Goal: Task Accomplishment & Management: Use online tool/utility

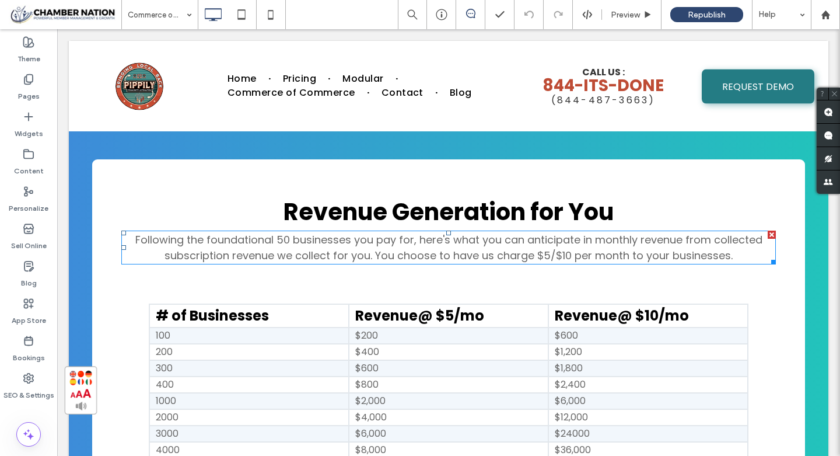
scroll to position [2394, 0]
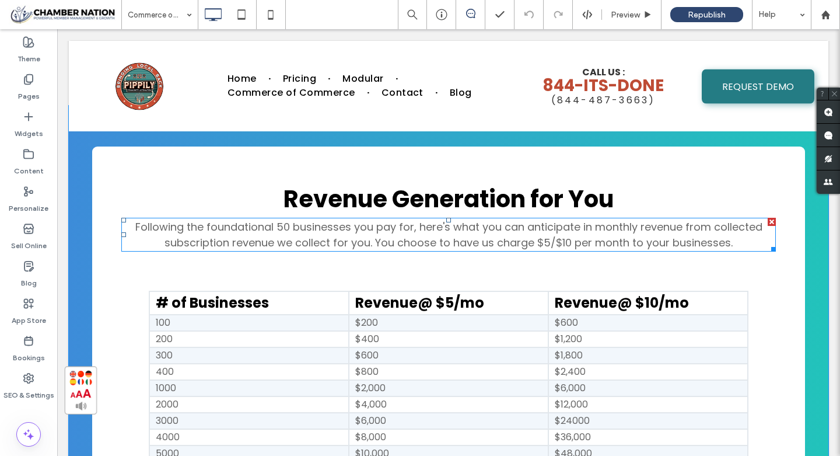
click at [389, 243] on span "Following the foundational 50 businesses you pay for, here's what you can antic…" at bounding box center [448, 234] width 627 height 30
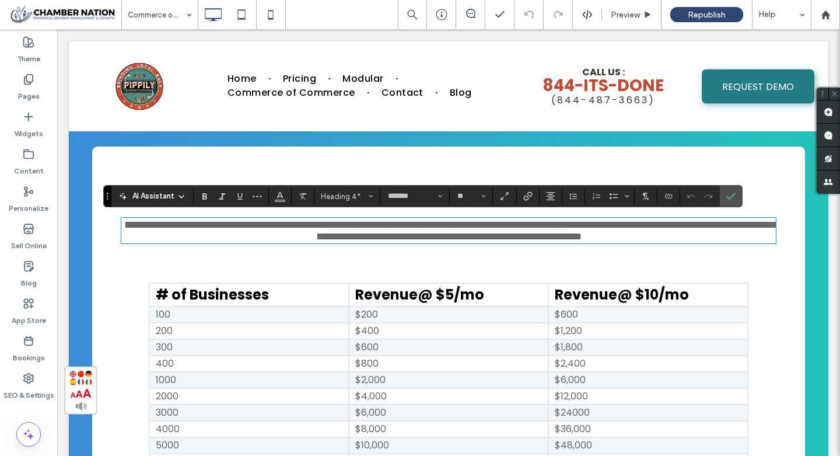
click at [378, 241] on span "**********" at bounding box center [450, 230] width 653 height 22
drag, startPoint x: 374, startPoint y: 240, endPoint x: 728, endPoint y: 253, distance: 354.2
click at [728, 253] on div "**********" at bounding box center [448, 398] width 713 height 505
click at [486, 301] on th "Revenue@ $5/mo" at bounding box center [448, 294] width 199 height 23
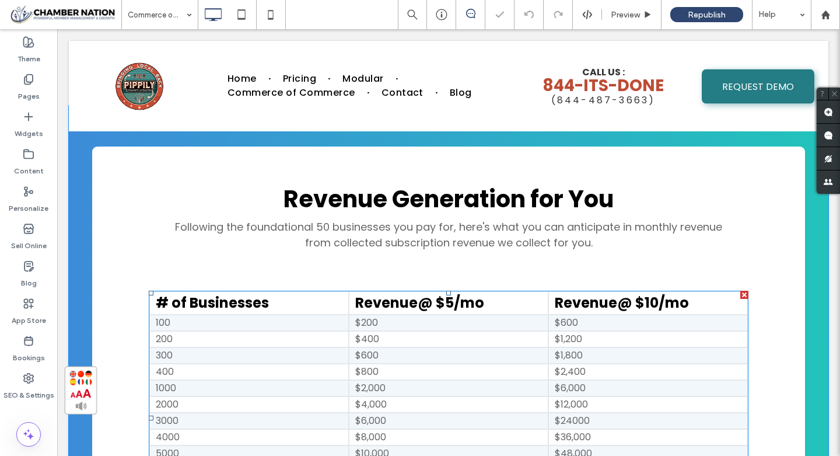
click at [486, 301] on th "Revenue@ $5/mo" at bounding box center [448, 302] width 199 height 23
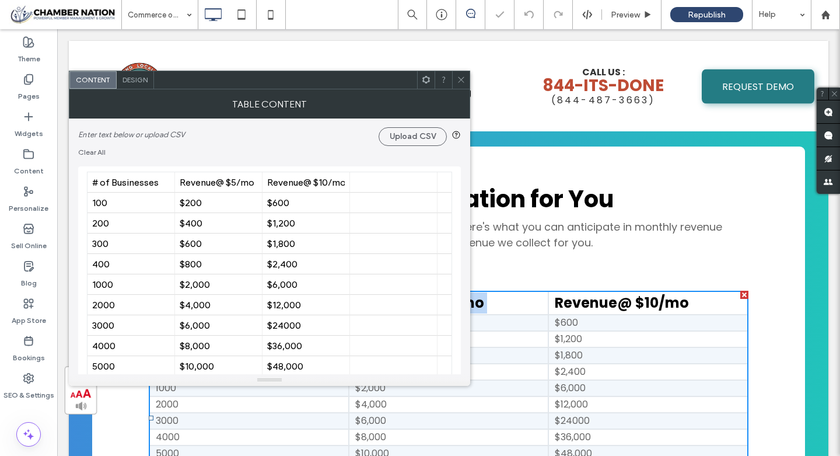
click at [486, 301] on th "Revenue@ $5/mo" at bounding box center [448, 302] width 199 height 23
click at [233, 186] on div "Revenue@ $5/mo" at bounding box center [219, 182] width 78 height 11
click at [233, 186] on input "**********" at bounding box center [218, 182] width 87 height 20
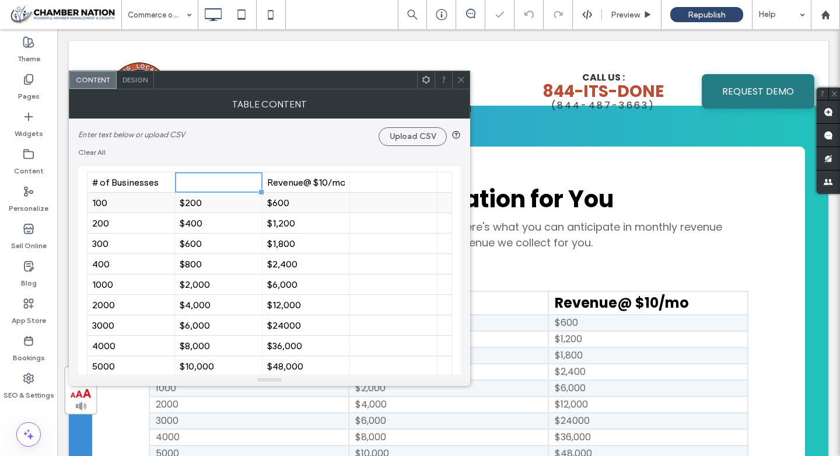
click at [223, 204] on div "$200" at bounding box center [219, 202] width 78 height 11
click at [216, 225] on div "$400" at bounding box center [219, 223] width 78 height 11
click at [216, 240] on div "$600" at bounding box center [219, 243] width 78 height 11
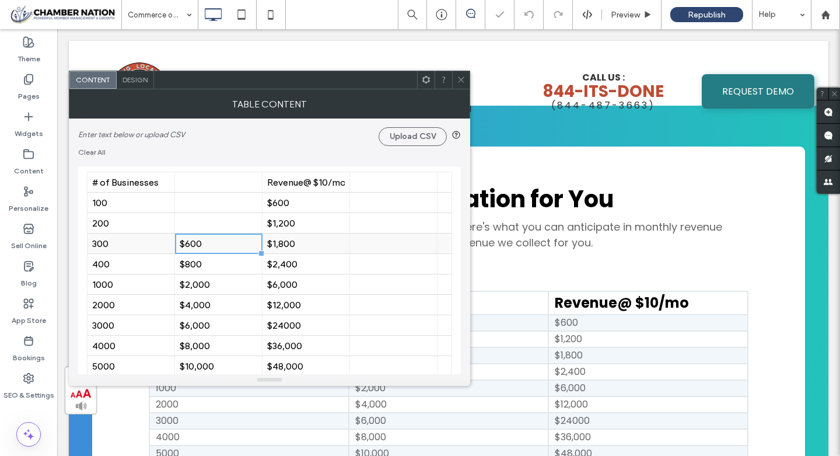
click at [216, 240] on div "$600" at bounding box center [219, 243] width 78 height 11
click at [216, 240] on input "****" at bounding box center [218, 243] width 87 height 20
click at [214, 262] on div "$800" at bounding box center [219, 263] width 78 height 11
click at [214, 287] on div "$2,000" at bounding box center [219, 284] width 78 height 11
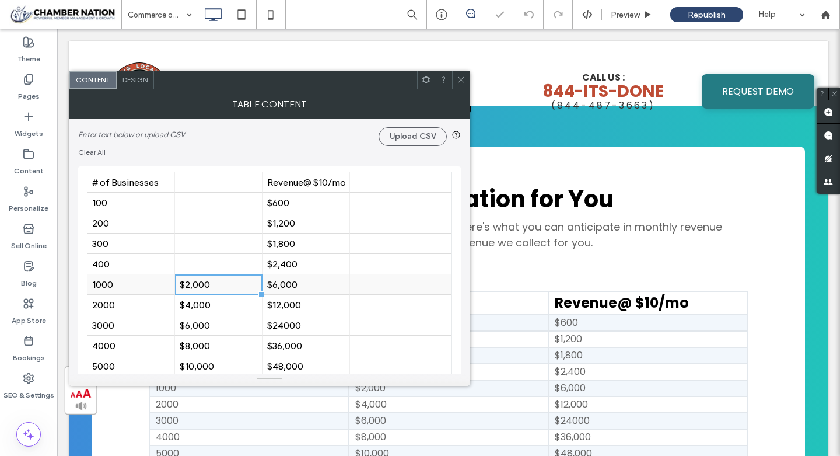
click at [214, 287] on div "$2,000" at bounding box center [219, 284] width 78 height 11
click at [209, 307] on div "$4,000" at bounding box center [219, 304] width 78 height 11
click at [207, 327] on div "$6,000" at bounding box center [219, 325] width 78 height 11
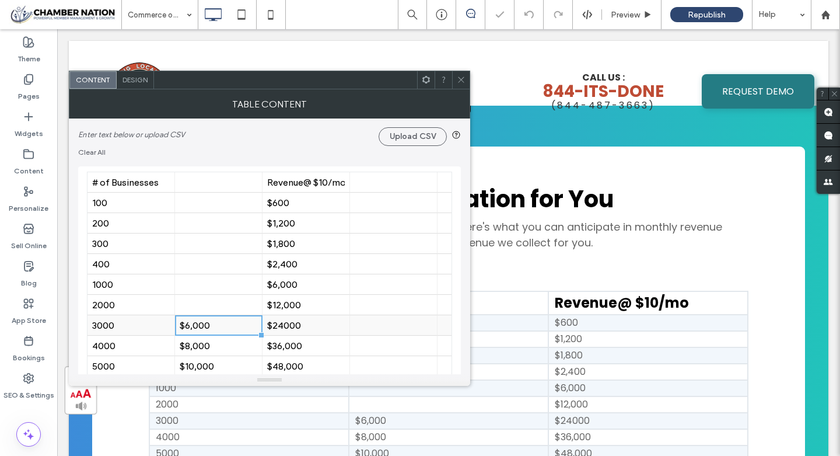
click at [207, 327] on div "$6,000" at bounding box center [219, 325] width 78 height 11
click at [206, 346] on div "$8,000" at bounding box center [219, 345] width 78 height 11
click at [206, 346] on input "******" at bounding box center [218, 345] width 87 height 20
click at [207, 367] on div "$10,000" at bounding box center [219, 365] width 78 height 11
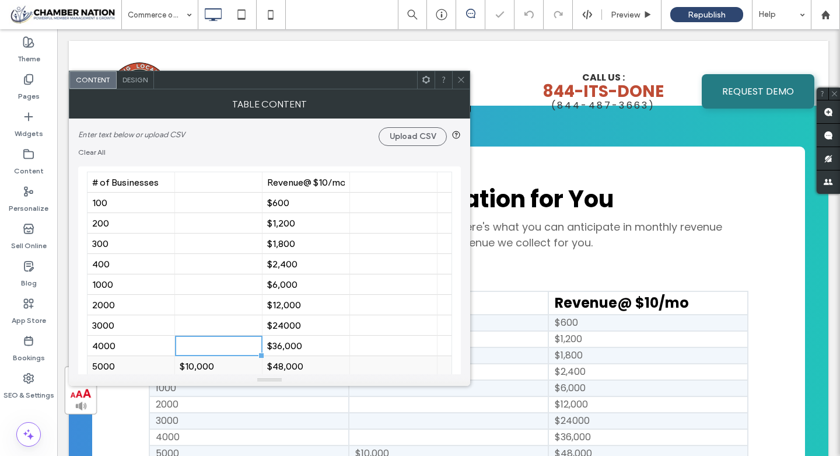
click at [207, 367] on div "$10,000" at bounding box center [219, 365] width 78 height 11
click at [207, 367] on input "*******" at bounding box center [218, 363] width 87 height 20
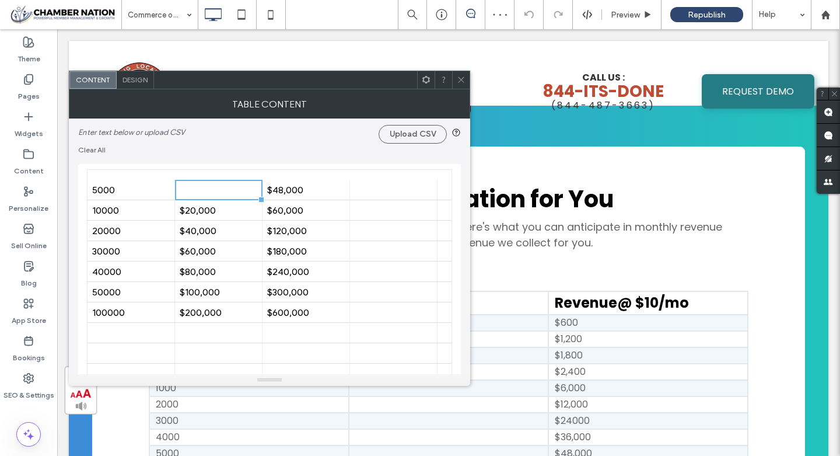
scroll to position [174, 0]
click at [207, 208] on div "$20,000" at bounding box center [219, 210] width 78 height 11
click at [207, 208] on input "*******" at bounding box center [218, 209] width 87 height 20
click at [209, 229] on div "$40,000" at bounding box center [219, 230] width 78 height 11
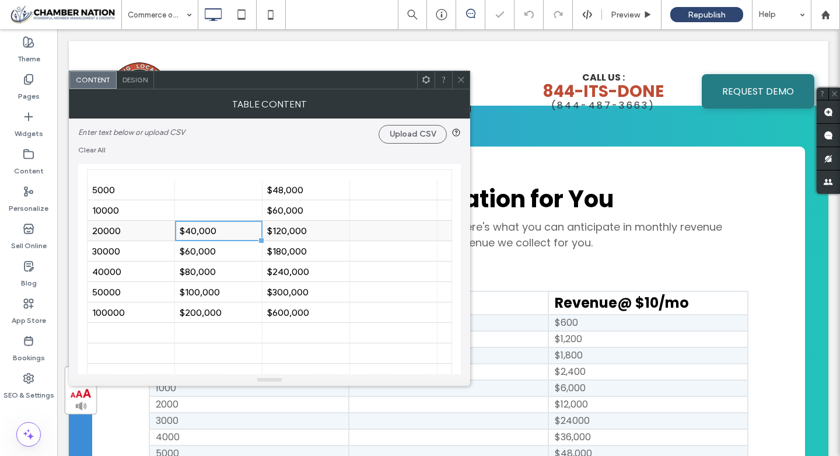
click at [209, 229] on div "$40,000" at bounding box center [219, 230] width 78 height 11
click at [210, 251] on div "$60,000" at bounding box center [219, 251] width 78 height 11
click at [210, 251] on input "*******" at bounding box center [218, 250] width 87 height 20
click at [210, 269] on div "$80,000" at bounding box center [219, 271] width 78 height 11
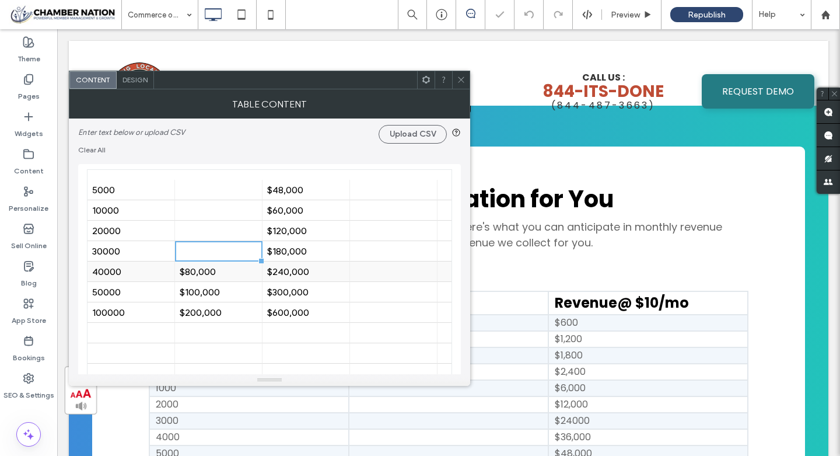
click at [210, 269] on div "$80,000" at bounding box center [219, 271] width 78 height 11
click at [210, 269] on input "*******" at bounding box center [218, 271] width 87 height 20
click at [210, 289] on div "$100,000" at bounding box center [219, 291] width 78 height 11
click at [209, 314] on div "$200,000" at bounding box center [219, 312] width 78 height 11
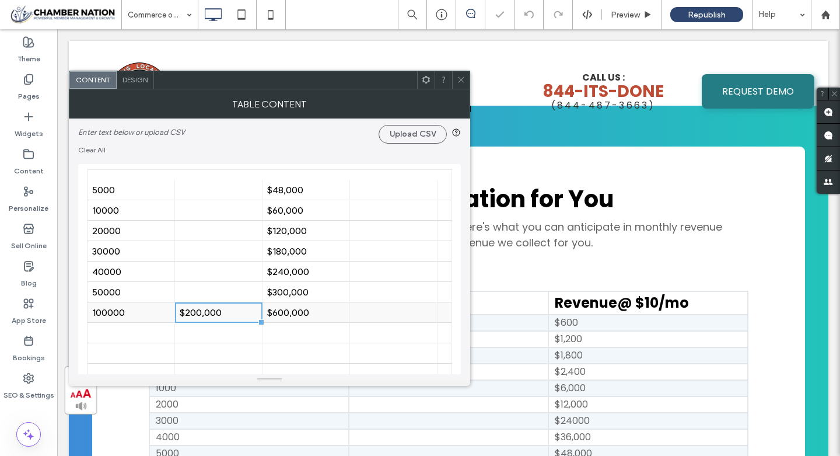
click at [209, 314] on div "$200,000" at bounding box center [219, 312] width 78 height 11
click at [209, 314] on input "********" at bounding box center [218, 312] width 87 height 20
type input "**********"
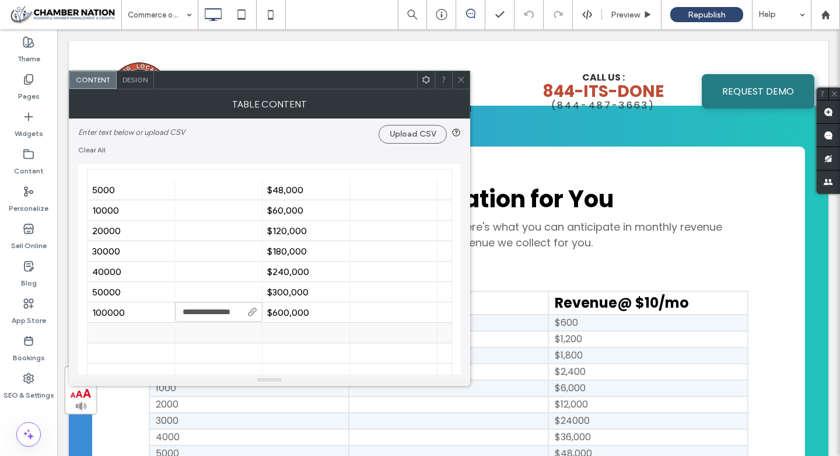
click at [249, 339] on div at bounding box center [219, 333] width 78 height 20
click at [461, 75] on icon at bounding box center [461, 79] width 9 height 9
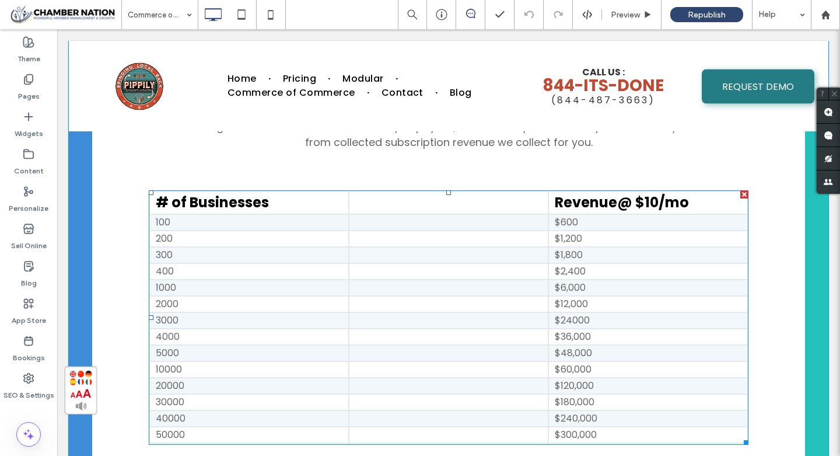
scroll to position [2491, 0]
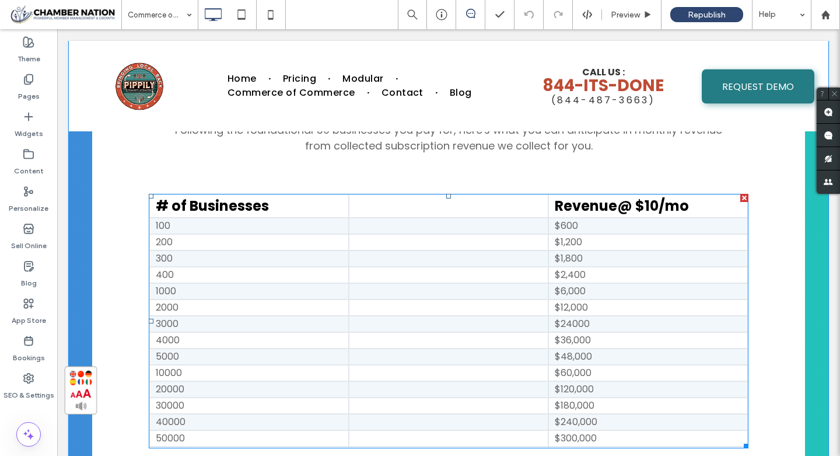
click at [438, 294] on td at bounding box center [448, 291] width 199 height 16
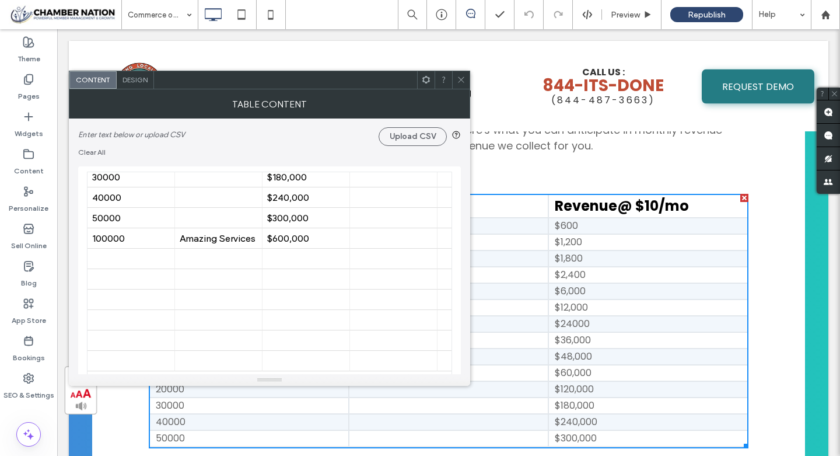
scroll to position [250, 0]
click at [228, 239] on div "Amazing Services" at bounding box center [219, 238] width 78 height 11
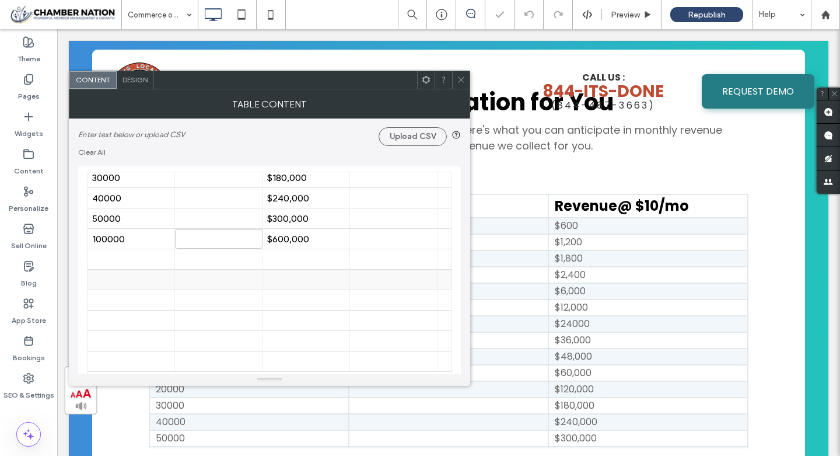
click at [263, 284] on div at bounding box center [305, 279] width 87 height 20
click at [461, 78] on icon at bounding box center [461, 79] width 9 height 9
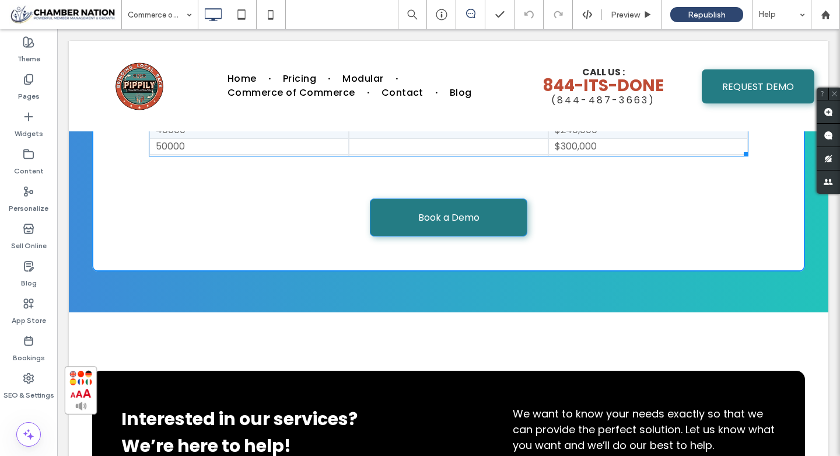
scroll to position [2794, 0]
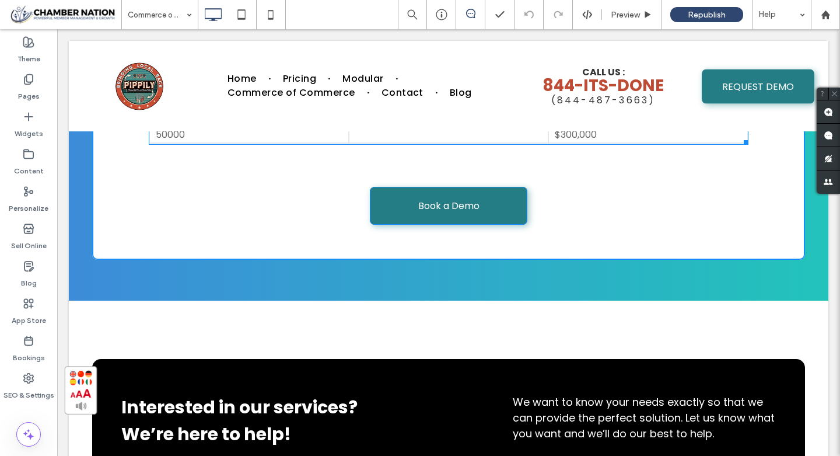
drag, startPoint x: 747, startPoint y: 443, endPoint x: 681, endPoint y: 306, distance: 152.6
click at [740, 145] on div at bounding box center [744, 140] width 9 height 9
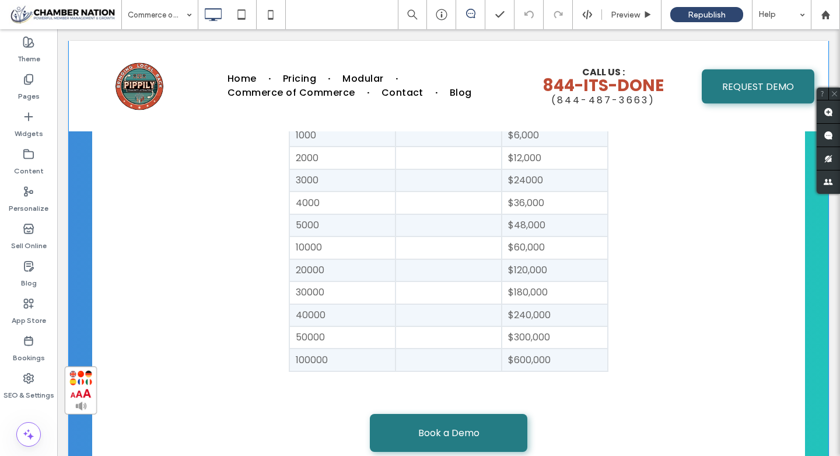
scroll to position [2714, 0]
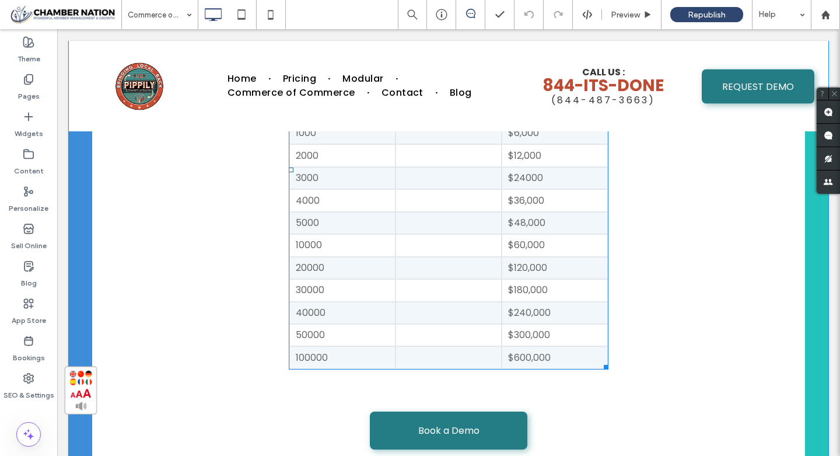
click at [598, 356] on td "$600,000" at bounding box center [555, 357] width 106 height 23
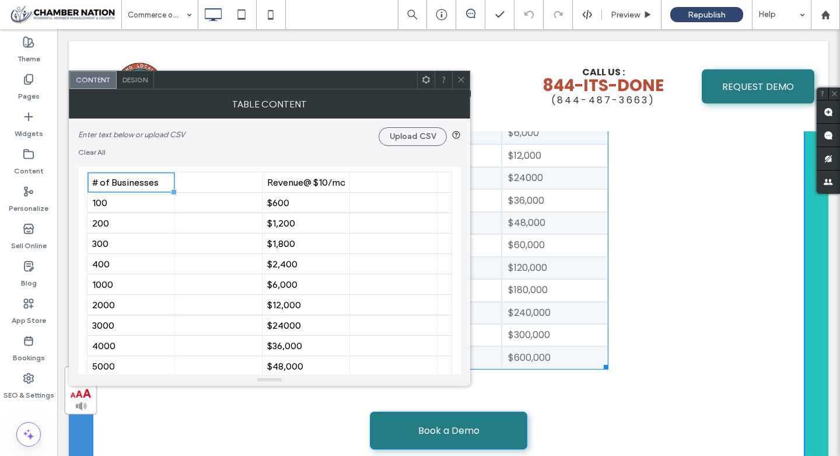
drag, startPoint x: 605, startPoint y: 365, endPoint x: 677, endPoint y: 358, distance: 71.6
click at [608, 360] on div at bounding box center [604, 364] width 9 height 9
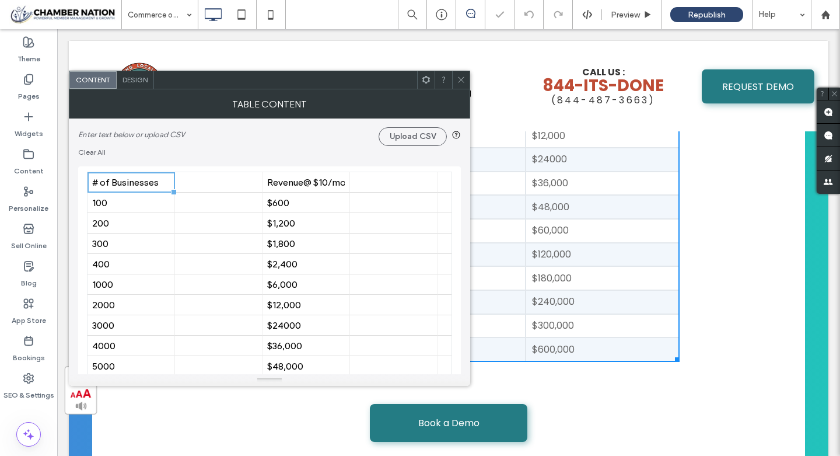
click at [463, 80] on icon at bounding box center [461, 79] width 9 height 9
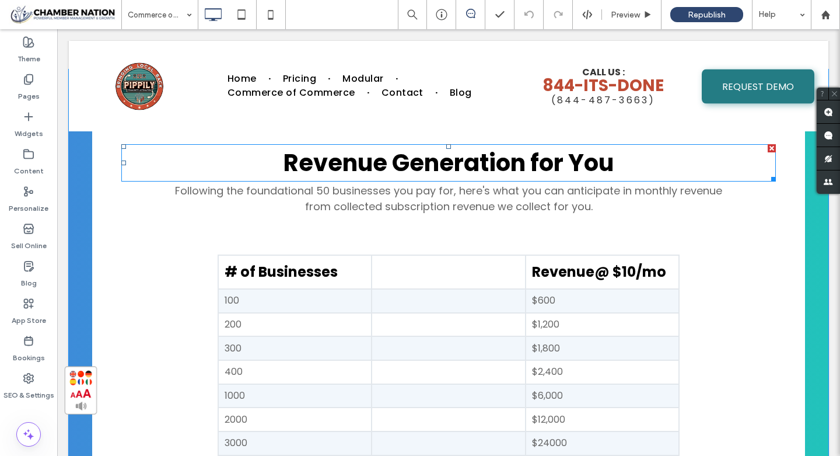
scroll to position [2429, 0]
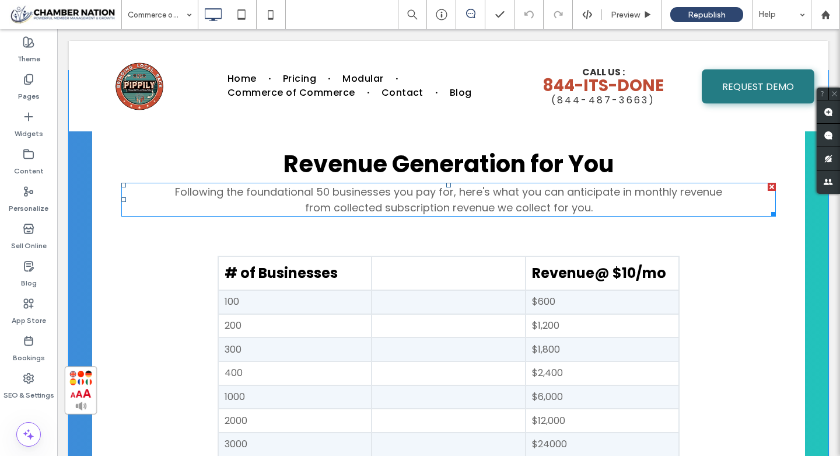
click at [414, 193] on span "Following the foundational 50 businesses you pay for, here's what you can antic…" at bounding box center [448, 191] width 547 height 15
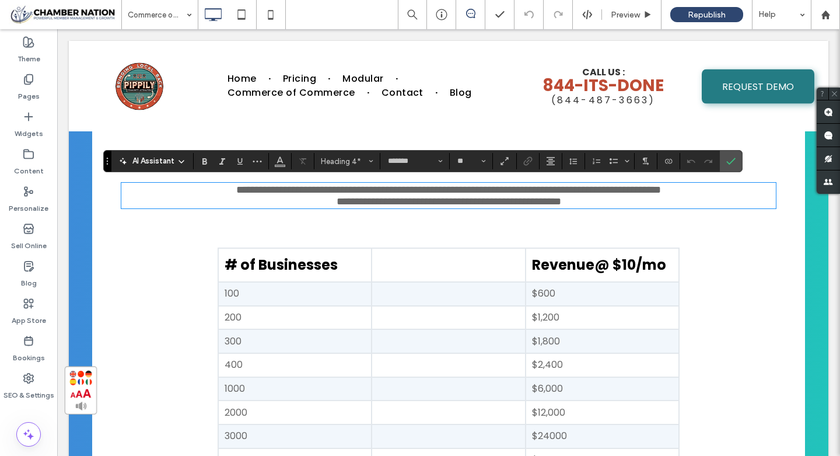
click at [370, 194] on span "**********" at bounding box center [448, 189] width 425 height 10
click at [316, 188] on span "**********" at bounding box center [448, 189] width 425 height 10
drag, startPoint x: 392, startPoint y: 191, endPoint x: 450, endPoint y: 189, distance: 58.4
click at [450, 189] on span "**********" at bounding box center [448, 189] width 425 height 10
click at [529, 163] on icon "Link" at bounding box center [527, 160] width 9 height 9
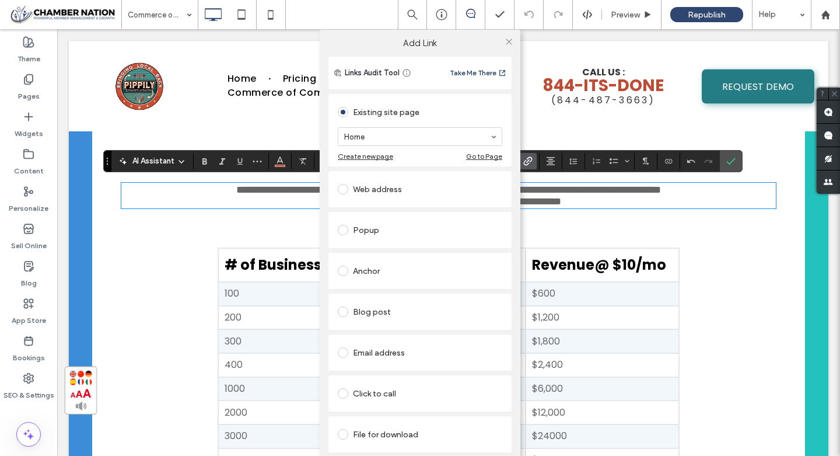
click at [420, 228] on div "Popup" at bounding box center [420, 229] width 164 height 19
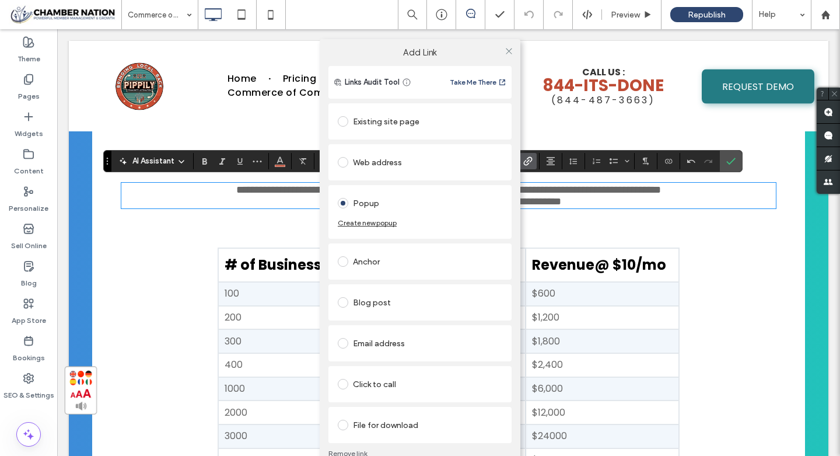
click at [342, 260] on span at bounding box center [343, 261] width 10 height 10
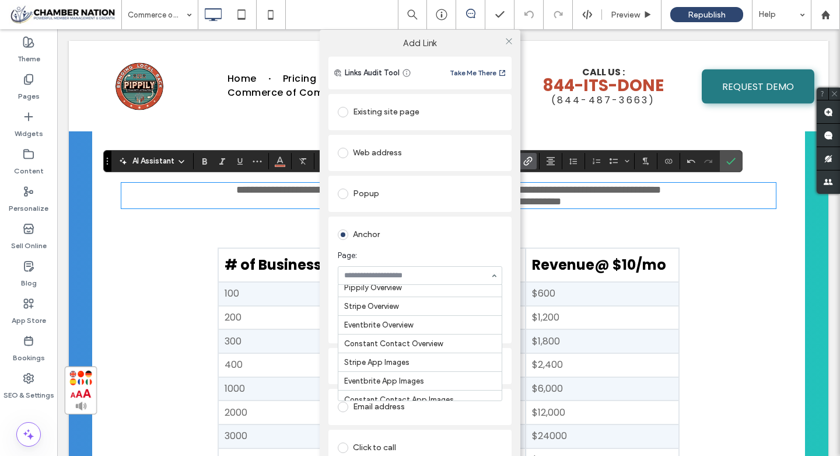
scroll to position [0, 0]
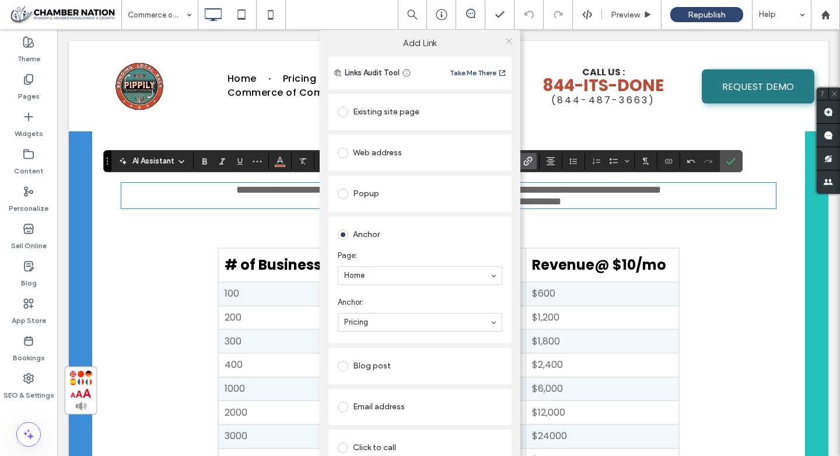
click at [505, 42] on icon at bounding box center [509, 41] width 9 height 9
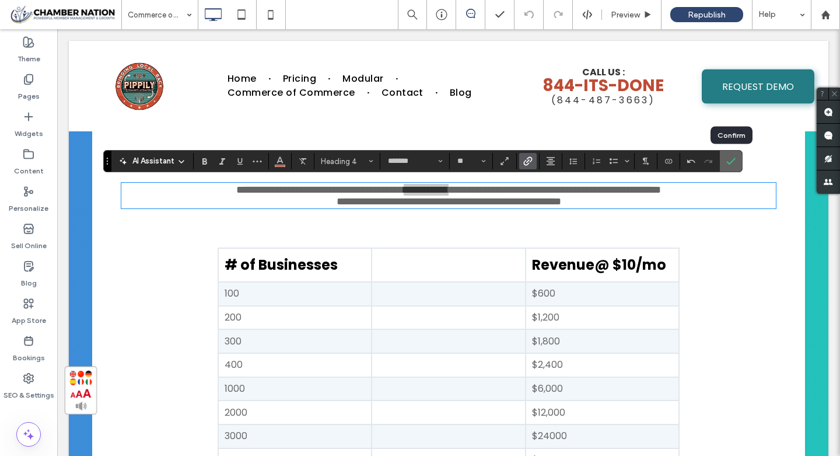
click at [731, 162] on use "Confirm" at bounding box center [730, 161] width 9 height 7
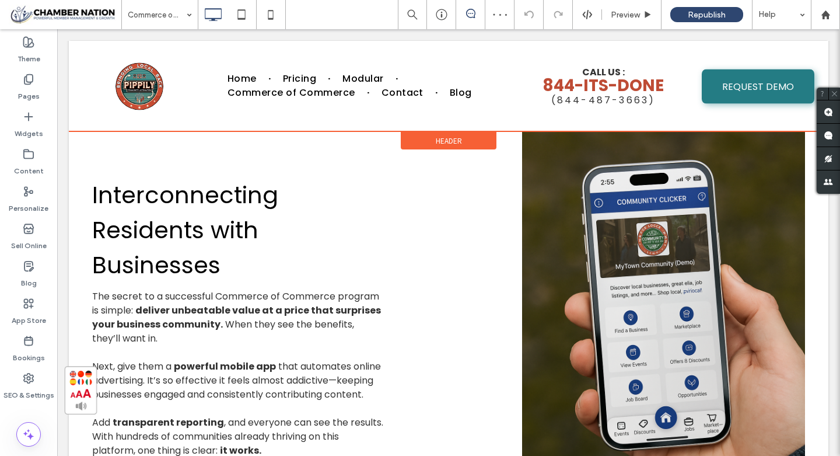
scroll to position [933, 0]
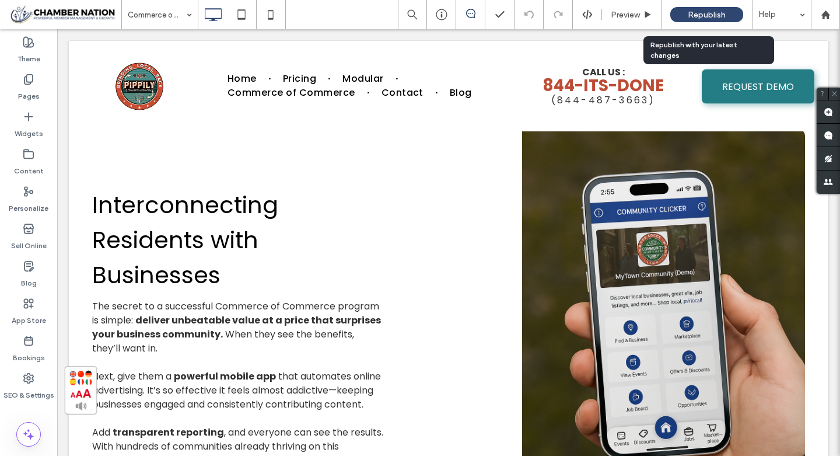
click at [691, 13] on span "Republish" at bounding box center [707, 15] width 38 height 10
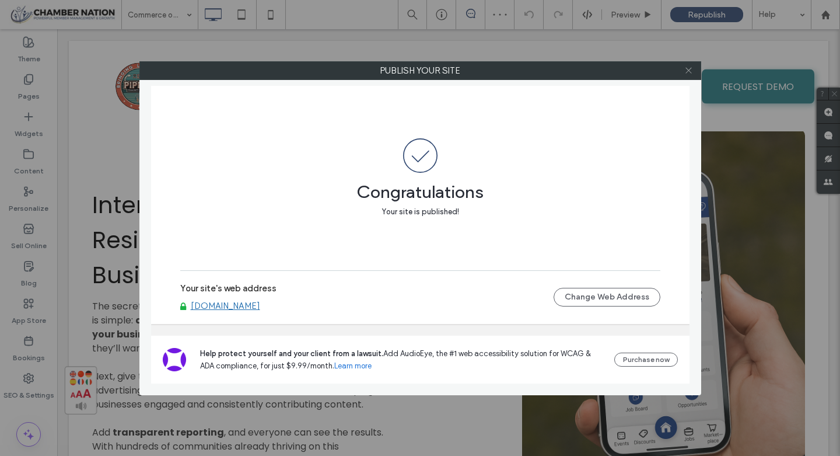
click at [690, 69] on use at bounding box center [688, 71] width 6 height 6
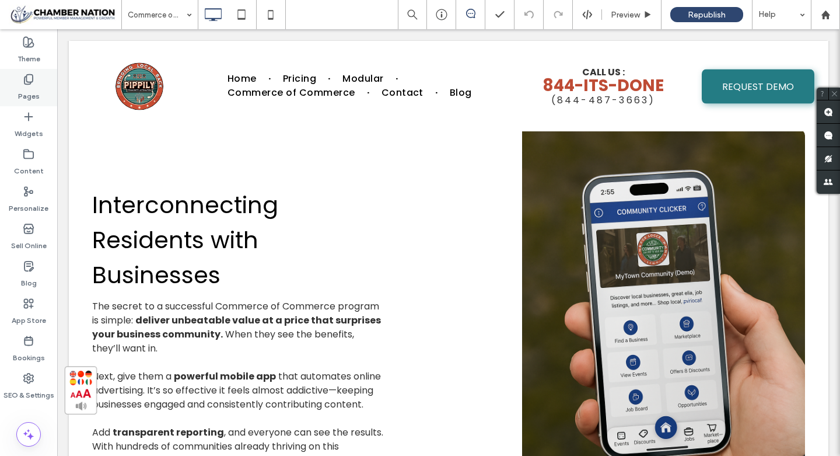
click at [26, 85] on label "Pages" at bounding box center [29, 93] width 22 height 16
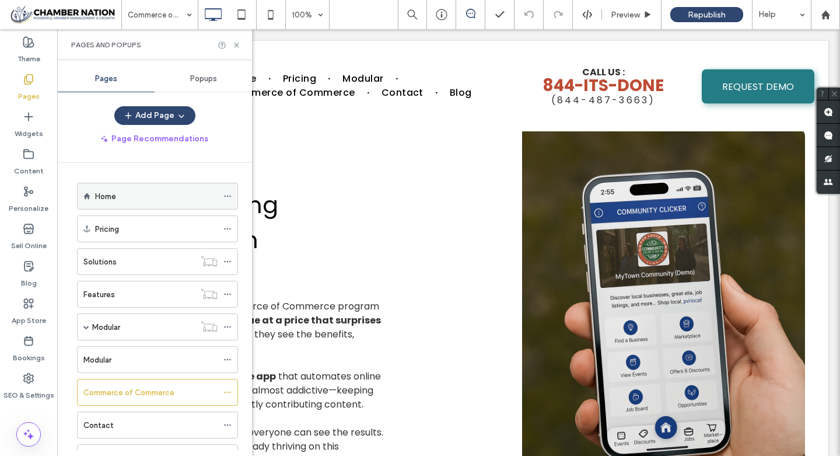
click at [100, 197] on label "Home" at bounding box center [105, 196] width 21 height 20
click at [236, 44] on use at bounding box center [236, 45] width 5 height 5
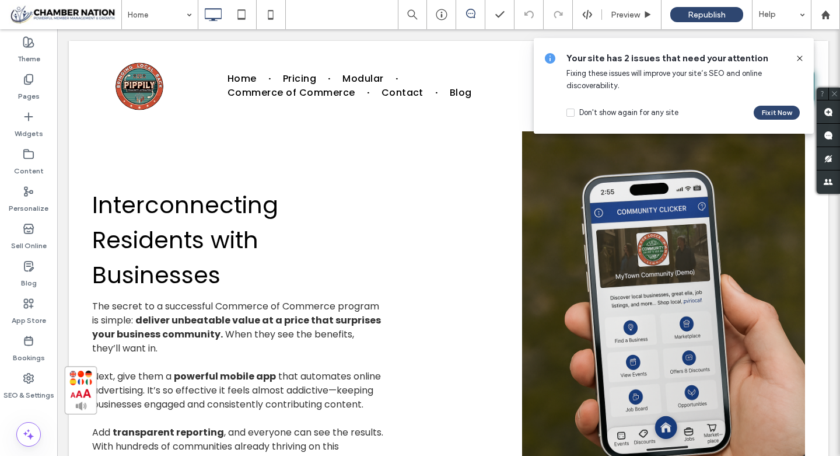
type input "*******"
type input "**"
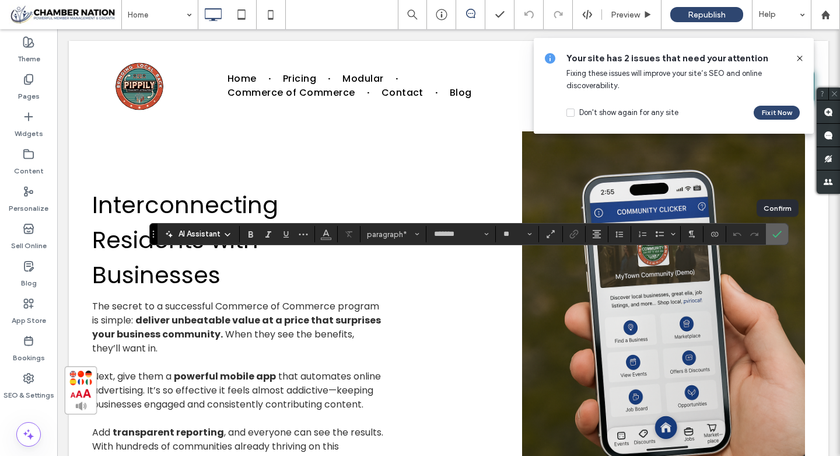
click at [780, 230] on icon "Confirm" at bounding box center [776, 233] width 9 height 9
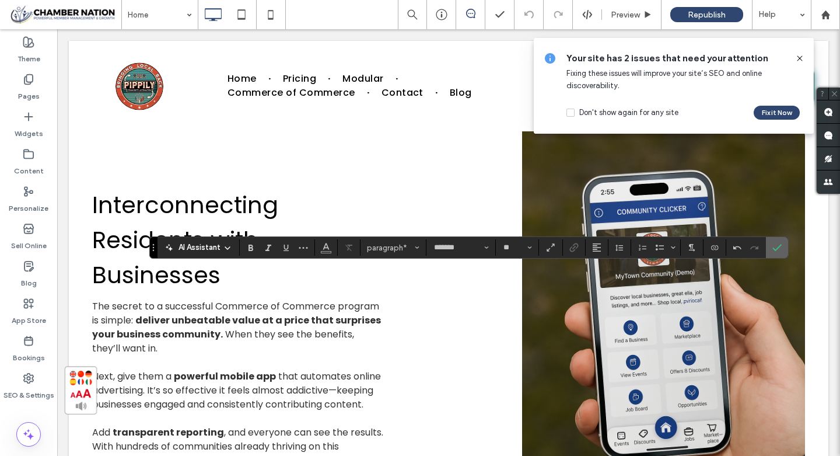
click at [777, 247] on icon "Confirm" at bounding box center [776, 247] width 9 height 9
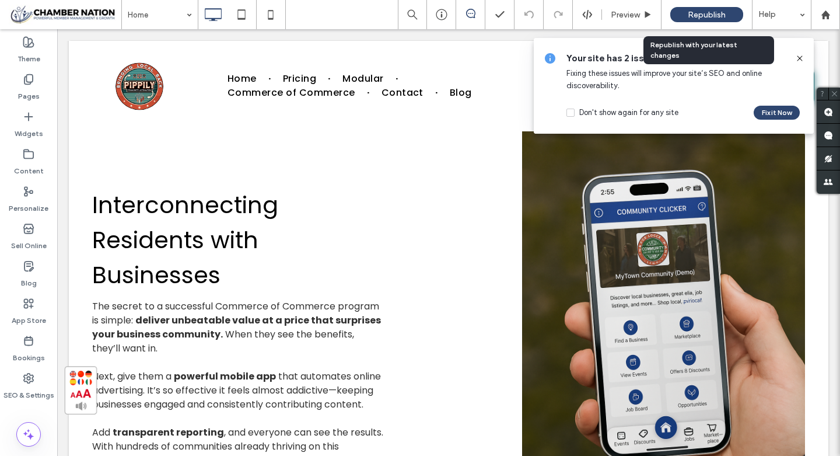
click at [719, 13] on span "Republish" at bounding box center [707, 15] width 38 height 10
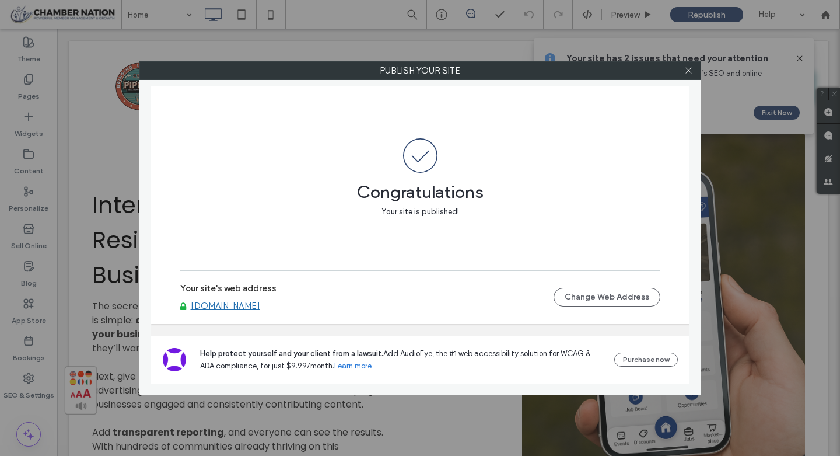
click at [260, 307] on link "[DOMAIN_NAME]" at bounding box center [225, 305] width 69 height 10
click at [688, 71] on icon at bounding box center [688, 70] width 9 height 9
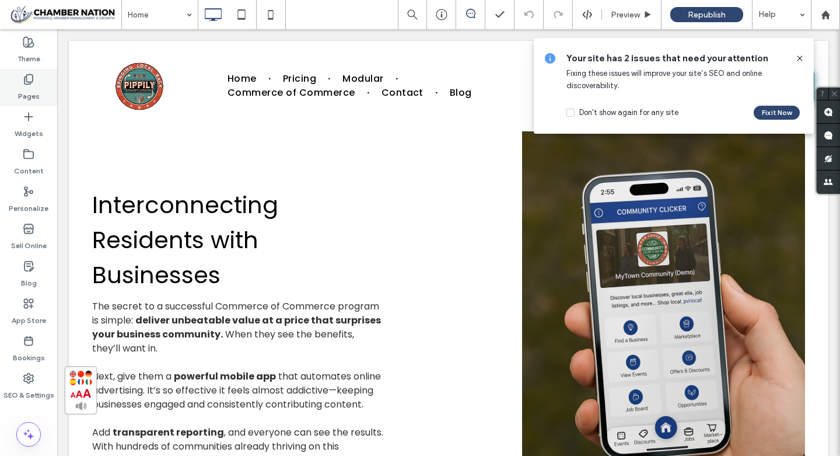
click at [23, 85] on label "Pages" at bounding box center [29, 93] width 22 height 16
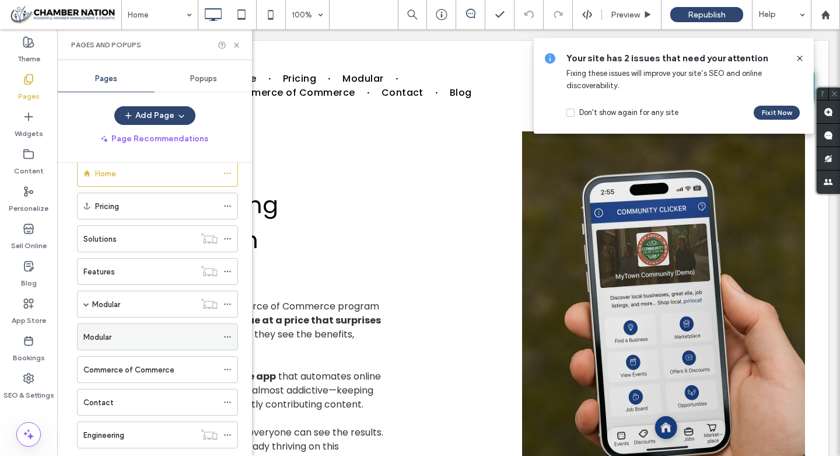
scroll to position [24, 0]
click at [154, 368] on label "Commerce of Commerce" at bounding box center [128, 368] width 91 height 20
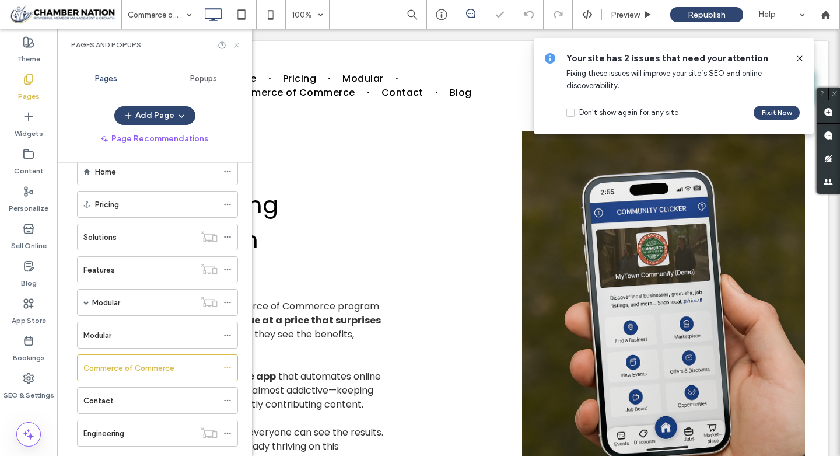
click at [235, 46] on use at bounding box center [236, 45] width 5 height 5
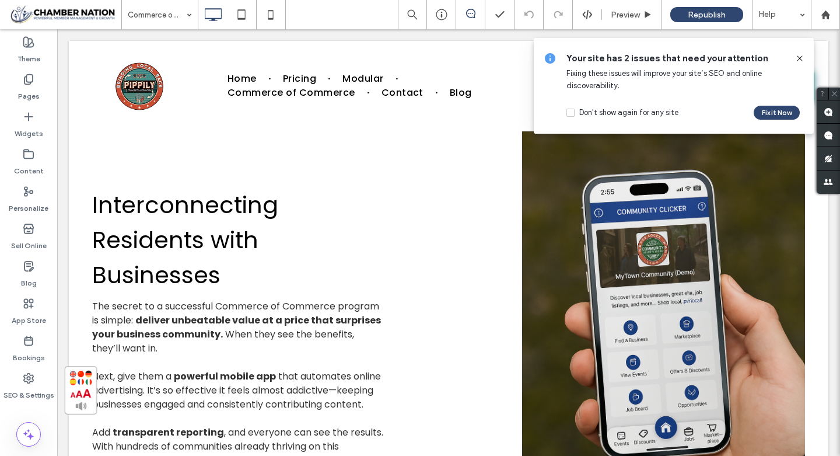
click at [798, 60] on icon at bounding box center [799, 58] width 9 height 9
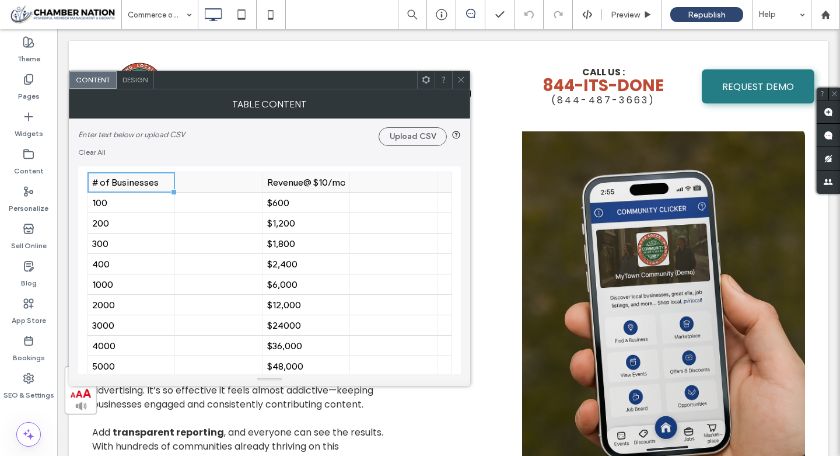
click at [331, 185] on div "Revenue@ $10/mo" at bounding box center [306, 182] width 78 height 11
click at [323, 179] on input "**********" at bounding box center [305, 182] width 87 height 20
type input "**********"
click at [318, 203] on div "$600" at bounding box center [306, 202] width 78 height 11
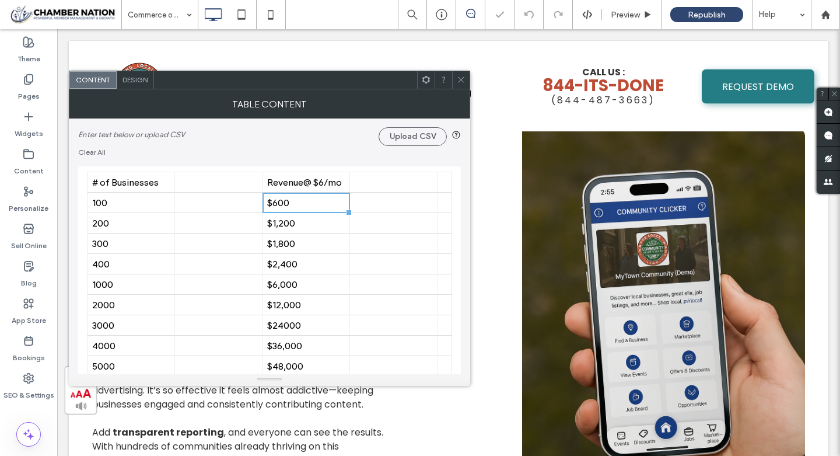
click at [463, 78] on icon at bounding box center [461, 79] width 9 height 9
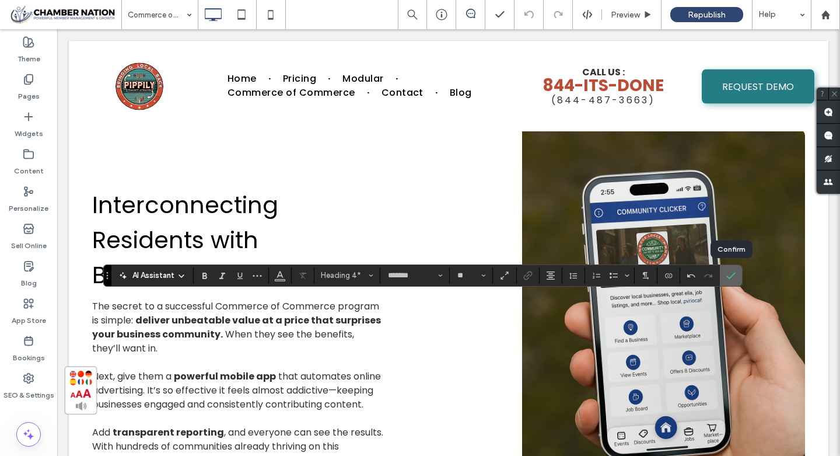
click at [729, 275] on icon "Confirm" at bounding box center [730, 275] width 9 height 9
click at [737, 274] on label "Confirm" at bounding box center [730, 275] width 17 height 21
click at [735, 269] on span "Confirm" at bounding box center [730, 275] width 9 height 20
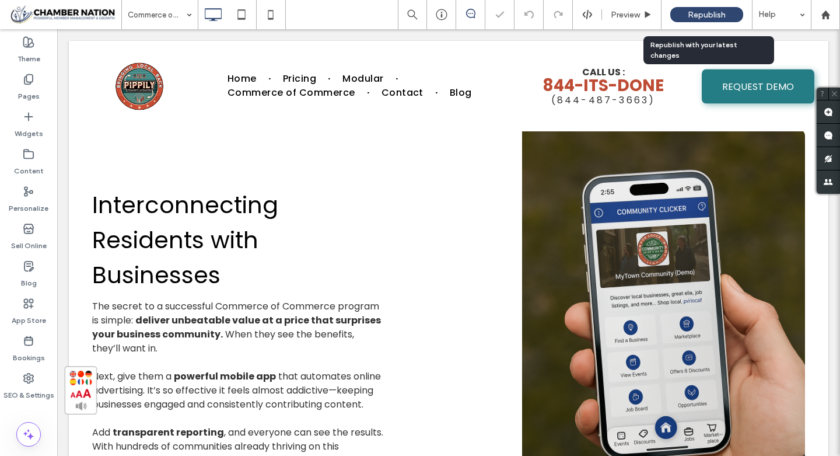
click at [692, 13] on span "Republish" at bounding box center [707, 15] width 38 height 10
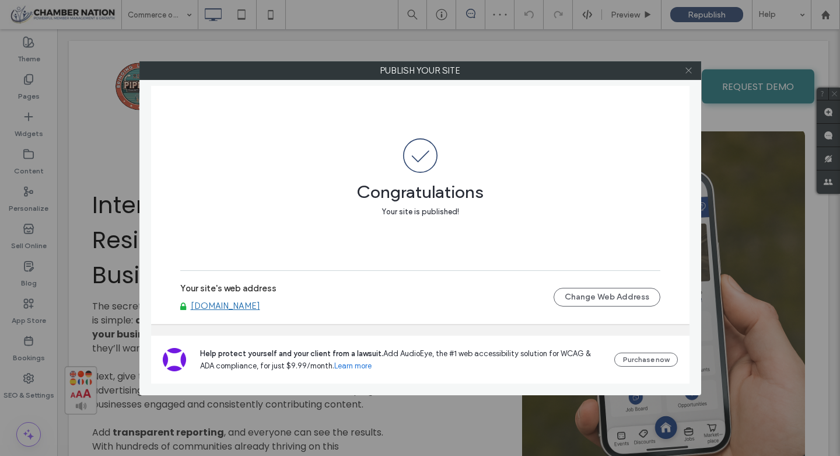
click at [686, 74] on icon at bounding box center [688, 70] width 9 height 9
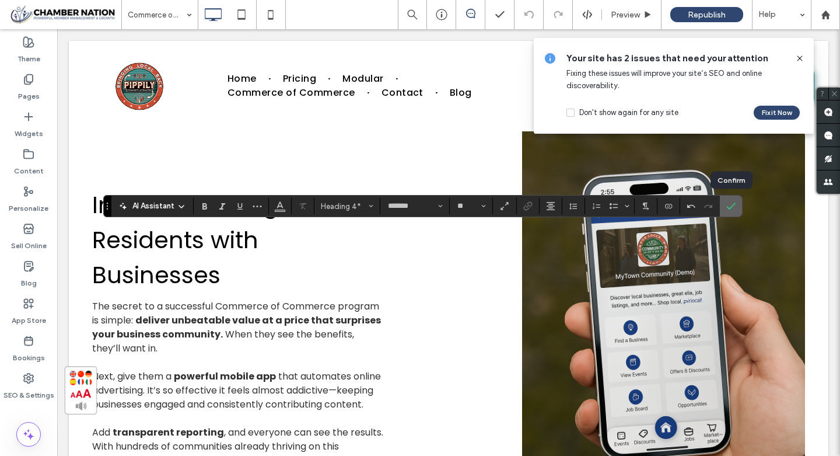
click at [737, 206] on label "Confirm" at bounding box center [730, 205] width 17 height 21
click at [735, 205] on icon "Confirm" at bounding box center [730, 205] width 9 height 9
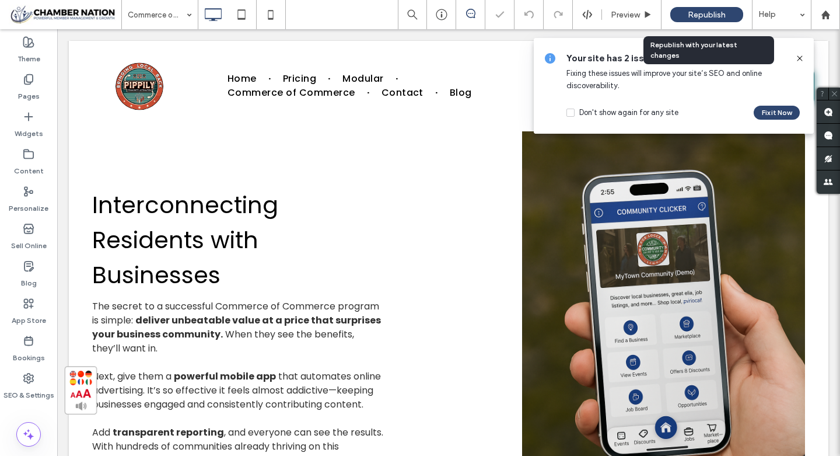
click at [711, 7] on div "Republish" at bounding box center [706, 14] width 73 height 15
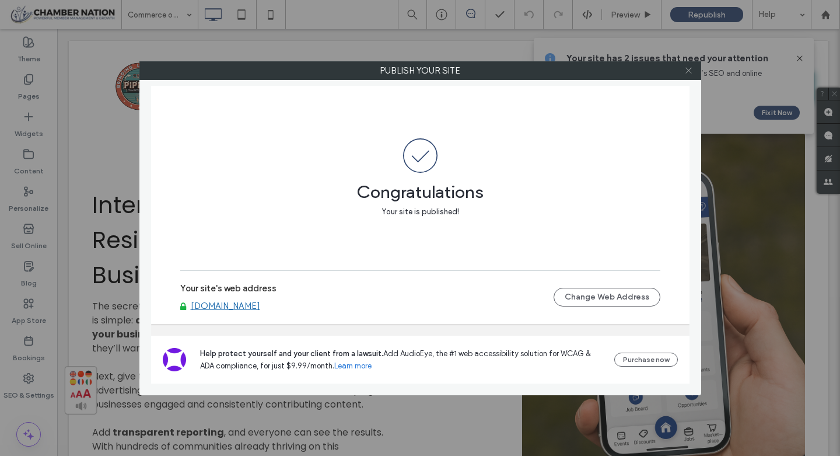
click at [689, 67] on icon at bounding box center [688, 70] width 9 height 9
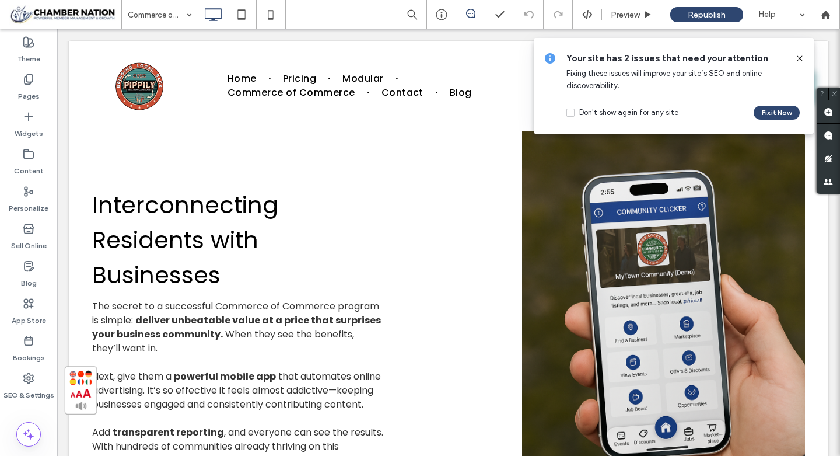
click at [798, 60] on icon at bounding box center [799, 58] width 9 height 9
click at [797, 59] on use at bounding box center [799, 57] width 5 height 5
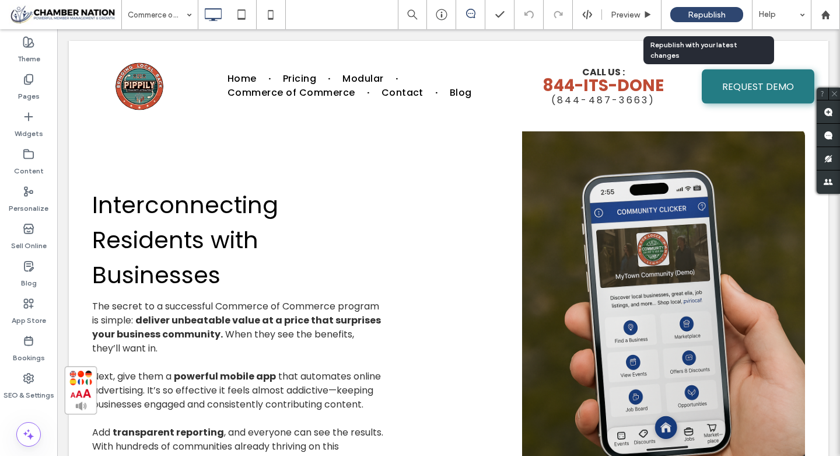
click at [709, 16] on span "Republish" at bounding box center [707, 15] width 38 height 10
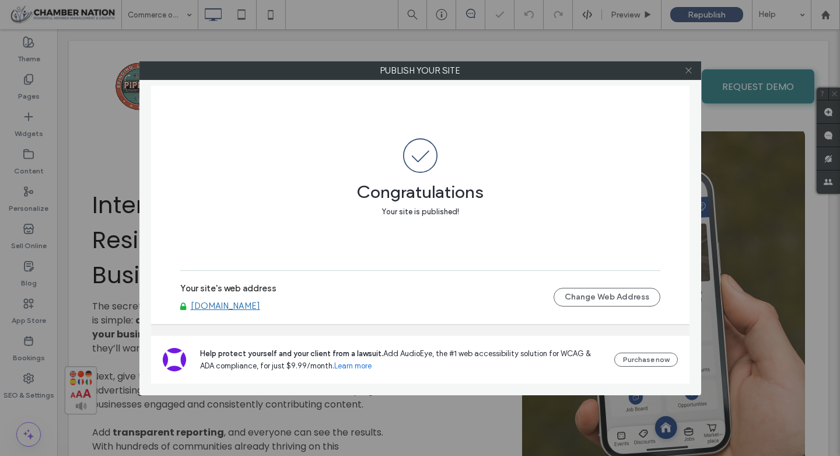
click at [690, 73] on icon at bounding box center [688, 70] width 9 height 9
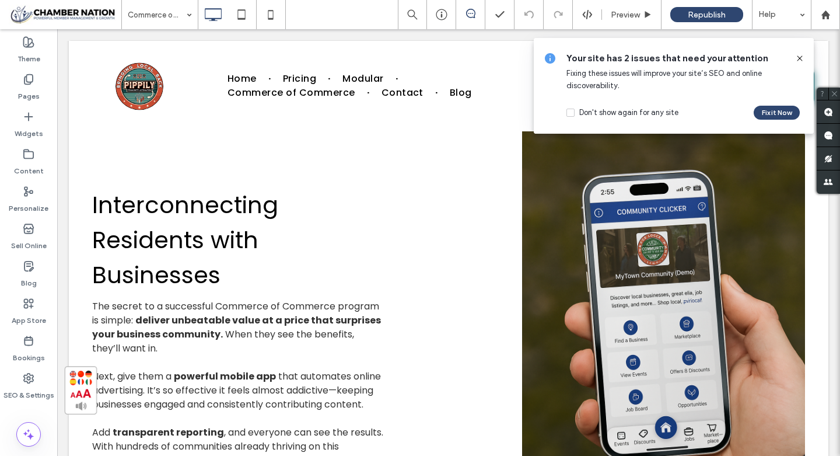
click at [800, 57] on use at bounding box center [799, 57] width 5 height 5
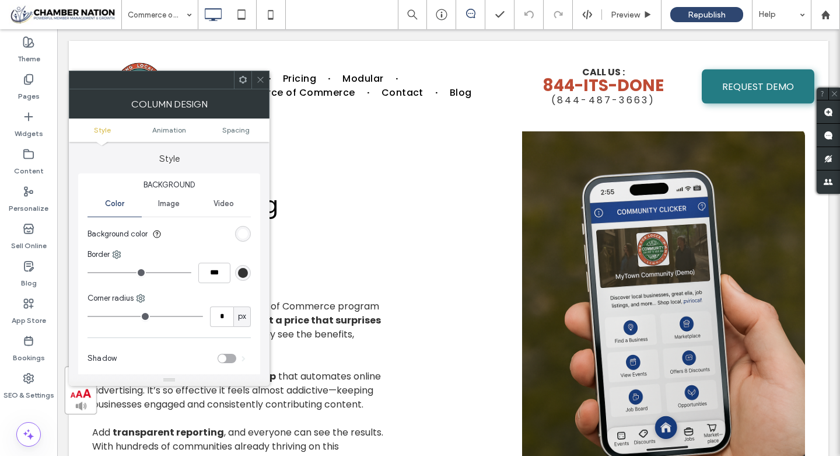
click at [261, 77] on icon at bounding box center [260, 79] width 9 height 9
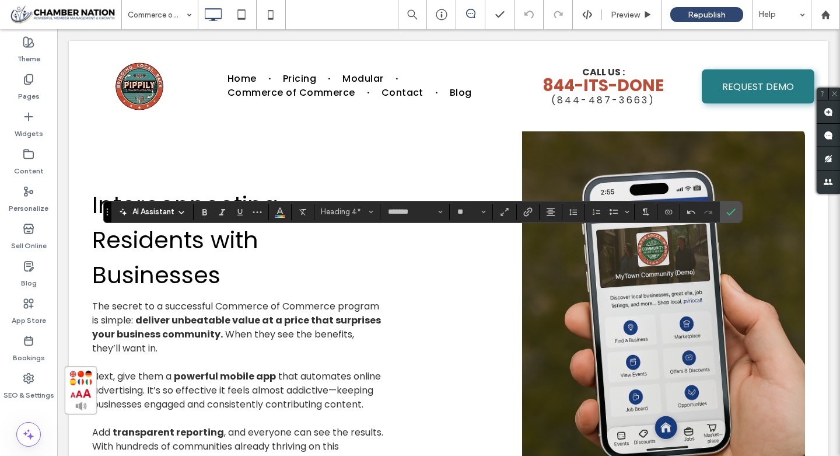
click at [171, 211] on span "AI Assistant" at bounding box center [153, 212] width 42 height 12
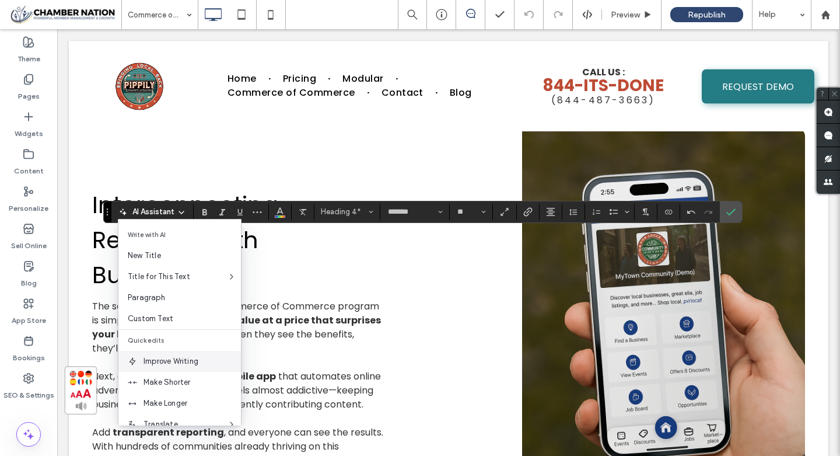
click at [183, 358] on span "Improve Writing" at bounding box center [191, 361] width 97 height 12
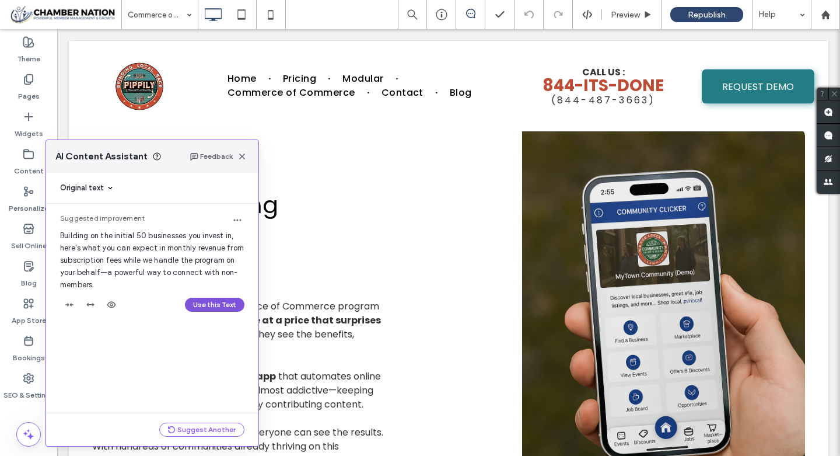
click at [209, 303] on button "Use this Text" at bounding box center [214, 304] width 59 height 14
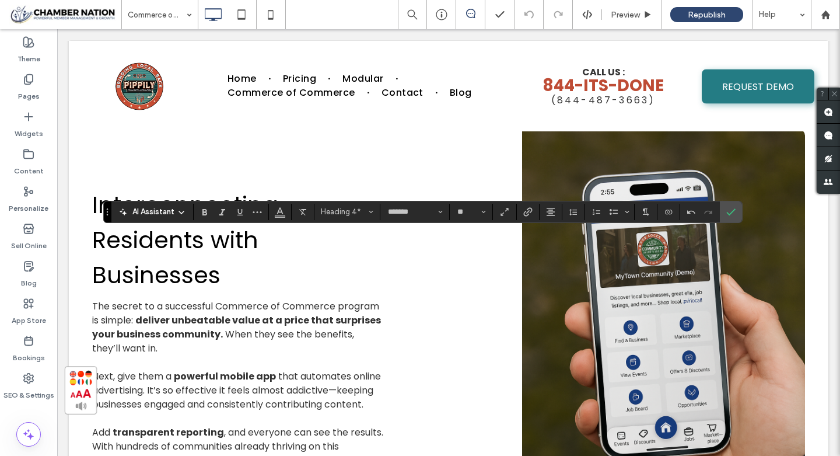
click at [148, 206] on span "AI Assistant" at bounding box center [153, 212] width 42 height 12
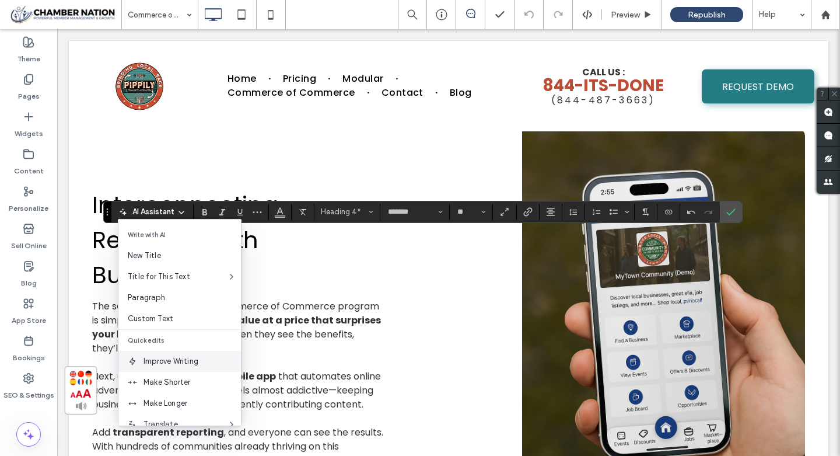
click at [168, 360] on span "Improve Writing" at bounding box center [191, 361] width 97 height 12
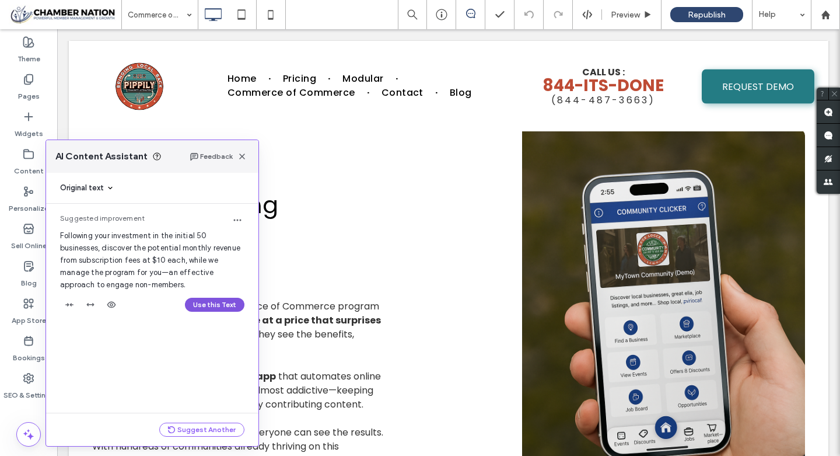
click at [218, 304] on button "Use this Text" at bounding box center [214, 304] width 59 height 14
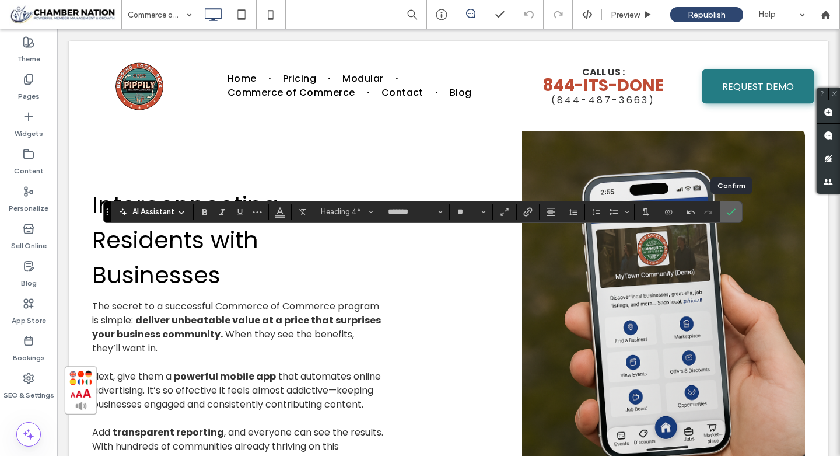
click at [730, 212] on icon "Confirm" at bounding box center [730, 211] width 9 height 9
click at [530, 214] on icon "Link" at bounding box center [527, 211] width 9 height 9
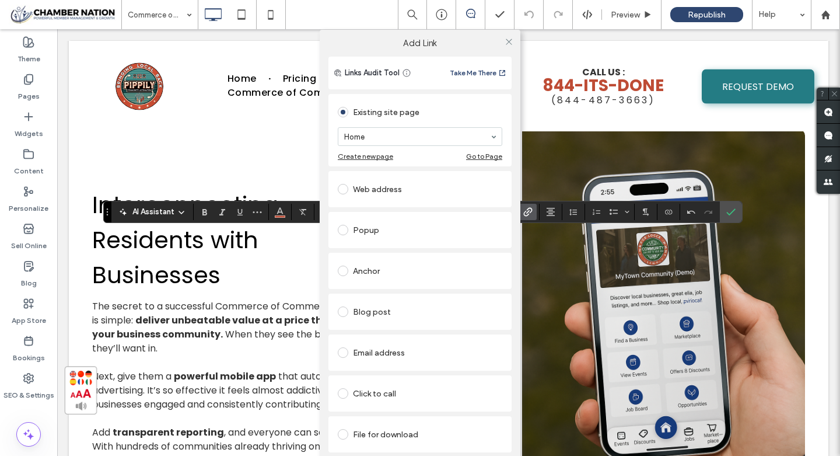
click at [367, 269] on div "Anchor" at bounding box center [420, 270] width 164 height 19
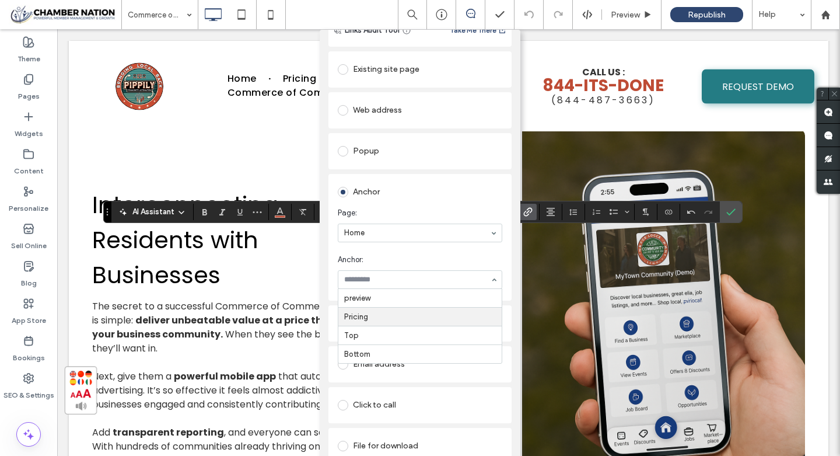
scroll to position [54, 0]
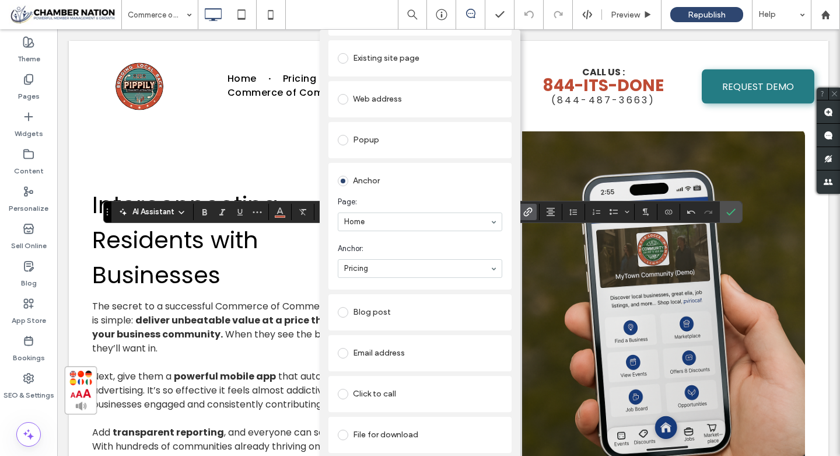
click at [733, 212] on div "Add Link Links Audit Tool Take Me There Existing site page Home Create new page…" at bounding box center [420, 258] width 840 height 456
click at [718, 289] on div "Add Link Links Audit Tool Take Me There Existing site page Home Create new page…" at bounding box center [420, 258] width 840 height 456
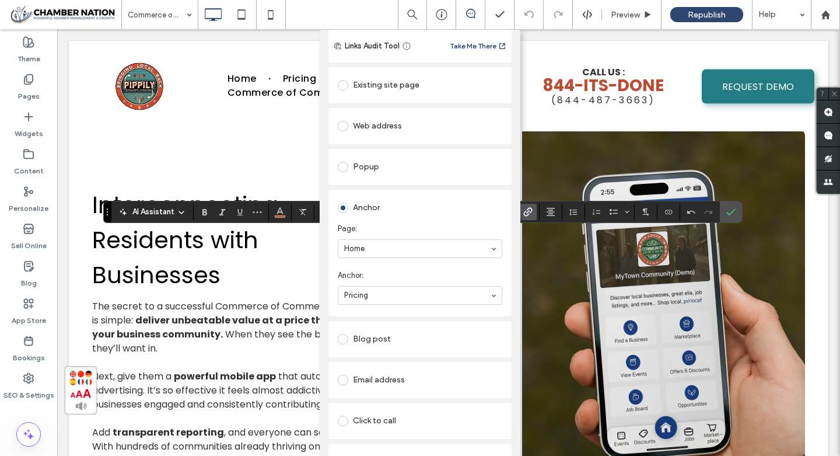
scroll to position [0, 0]
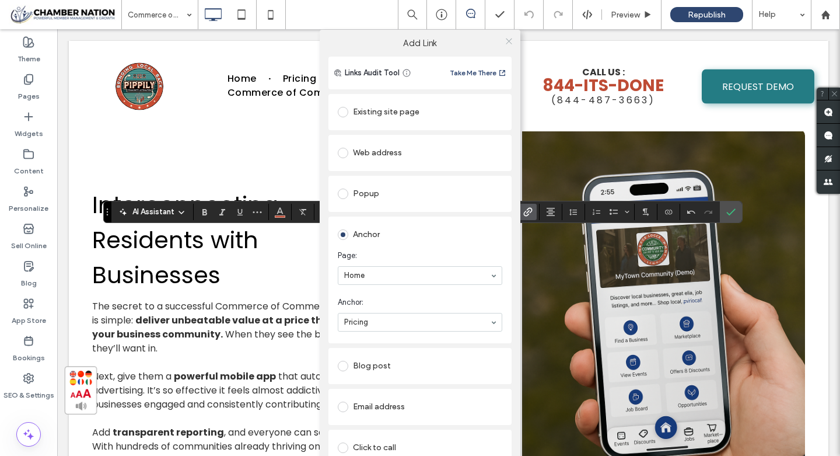
click at [506, 41] on use at bounding box center [509, 41] width 6 height 6
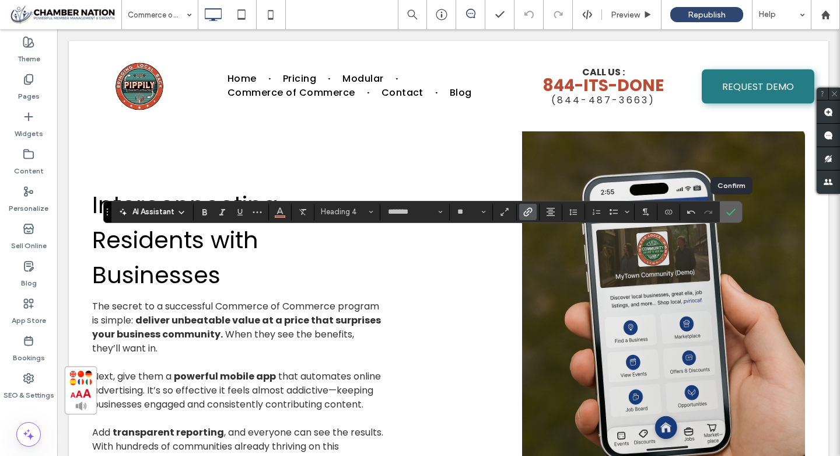
click at [734, 209] on use "Confirm" at bounding box center [730, 211] width 9 height 7
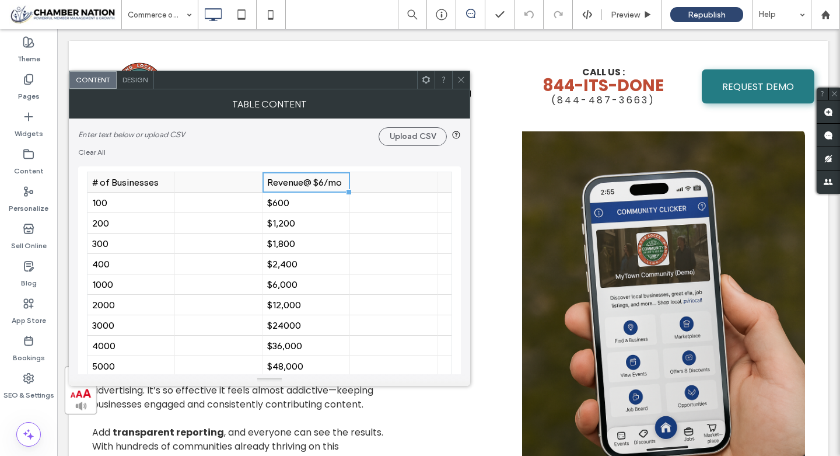
click at [306, 179] on div "Revenue@ $6/mo" at bounding box center [306, 182] width 78 height 11
click at [306, 180] on div "Revenue@ $6/mo" at bounding box center [306, 182] width 78 height 11
click at [306, 180] on input "**********" at bounding box center [305, 182] width 87 height 20
type input "**********"
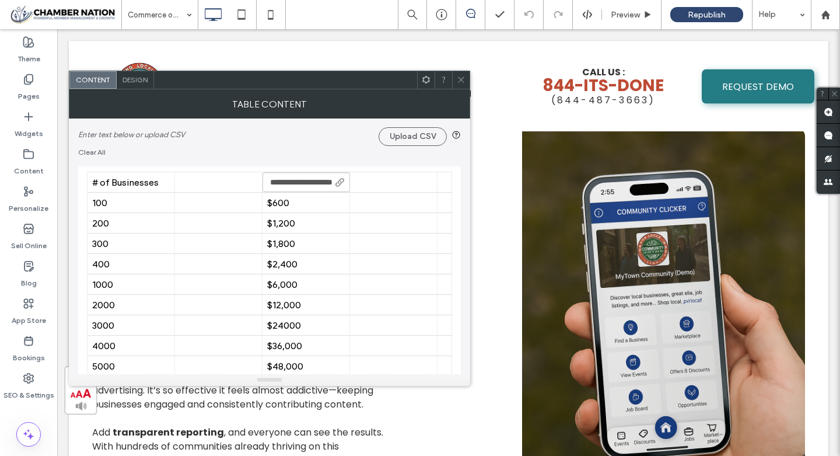
scroll to position [0, 33]
click at [309, 185] on div "Revenue To You@ $6/mo" at bounding box center [306, 182] width 78 height 11
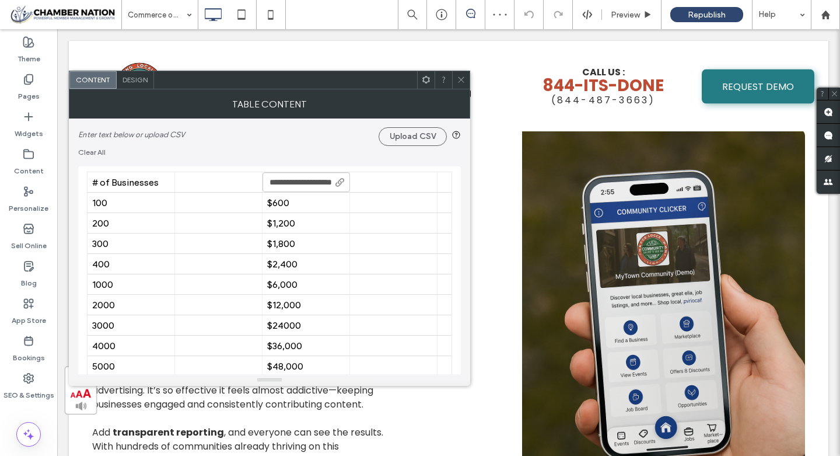
click at [298, 182] on input "**********" at bounding box center [305, 182] width 87 height 20
type input "**********"
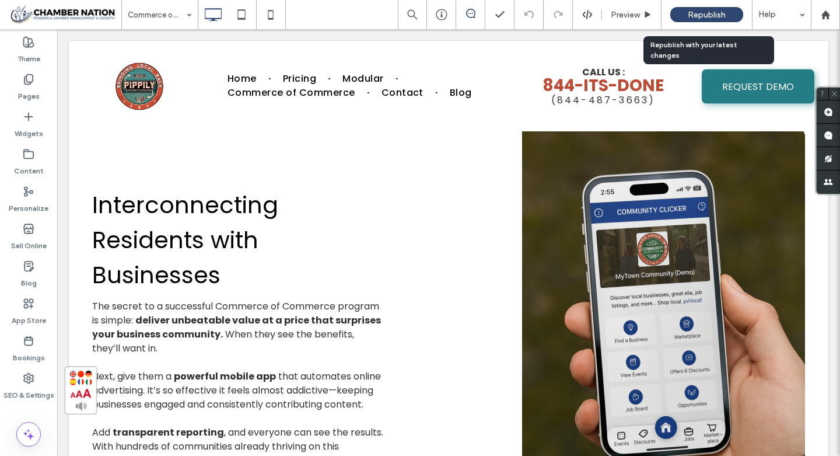
click at [716, 15] on span "Republish" at bounding box center [707, 15] width 38 height 10
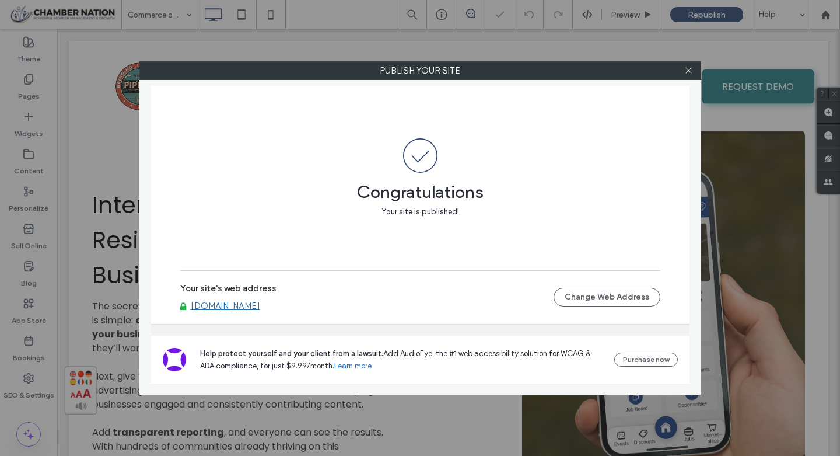
click at [734, 222] on div "Publish your site Congratulations Your site is published! Your site's web addre…" at bounding box center [420, 228] width 840 height 456
click at [692, 72] on icon at bounding box center [688, 70] width 9 height 9
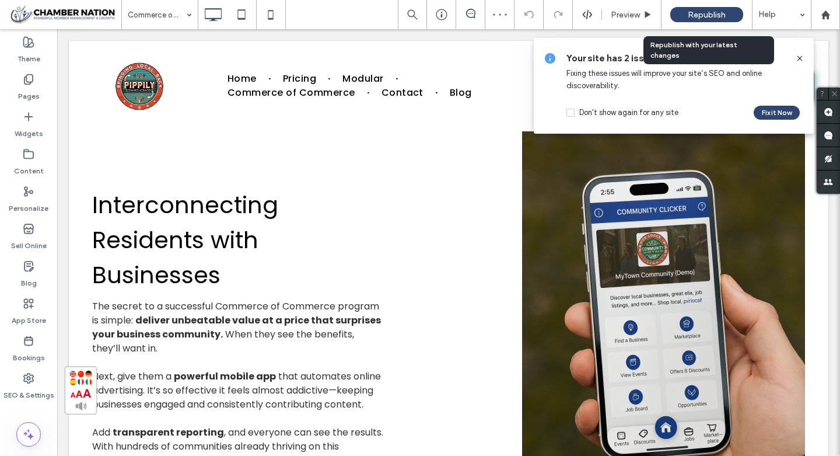
click at [696, 16] on span "Republish" at bounding box center [707, 15] width 38 height 10
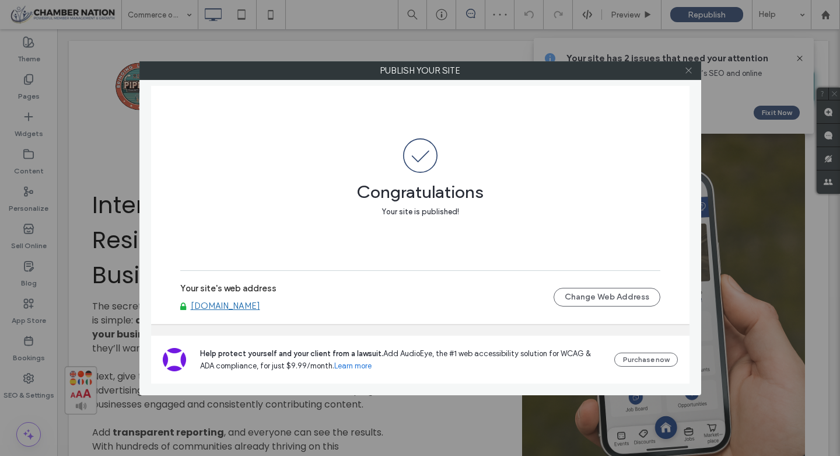
click at [686, 68] on icon at bounding box center [688, 70] width 9 height 9
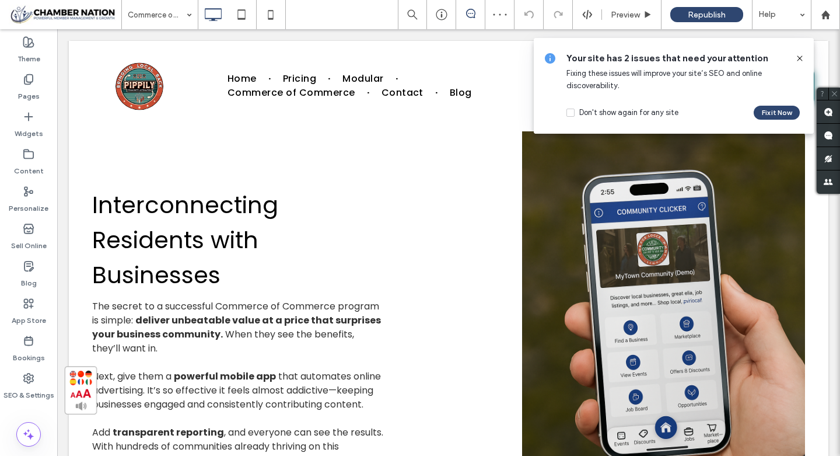
click at [800, 57] on icon at bounding box center [799, 58] width 9 height 9
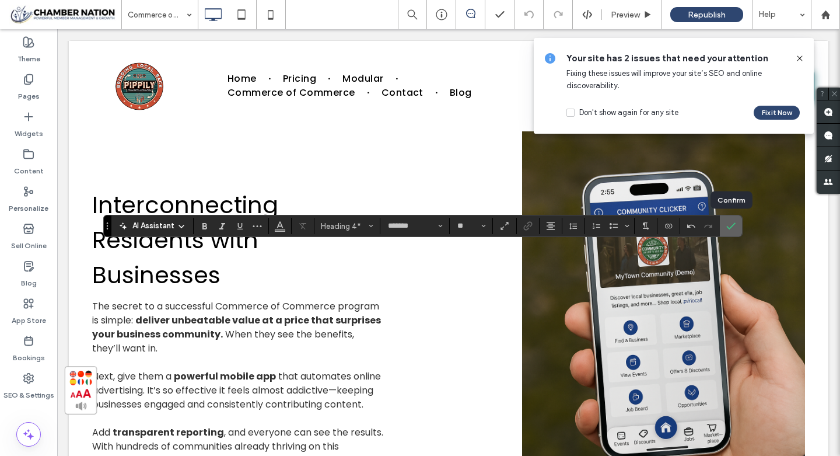
click at [735, 222] on label "Confirm" at bounding box center [730, 225] width 17 height 21
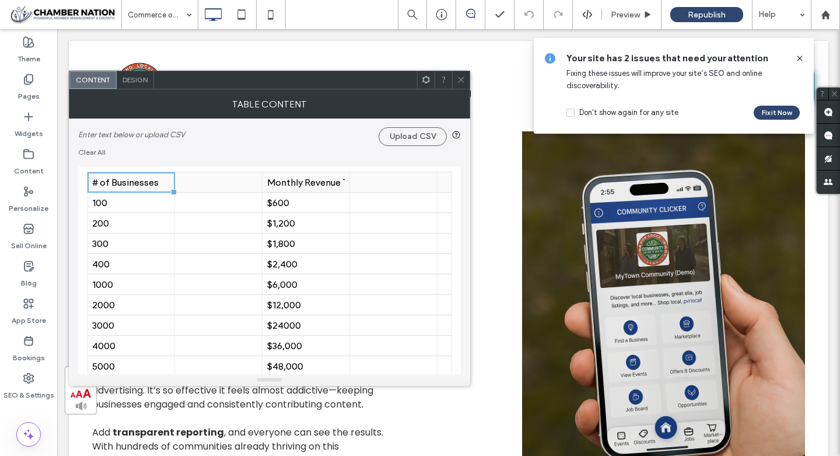
click at [289, 184] on div "Monthly Revenue To You" at bounding box center [306, 182] width 78 height 11
click at [462, 80] on icon at bounding box center [461, 79] width 9 height 9
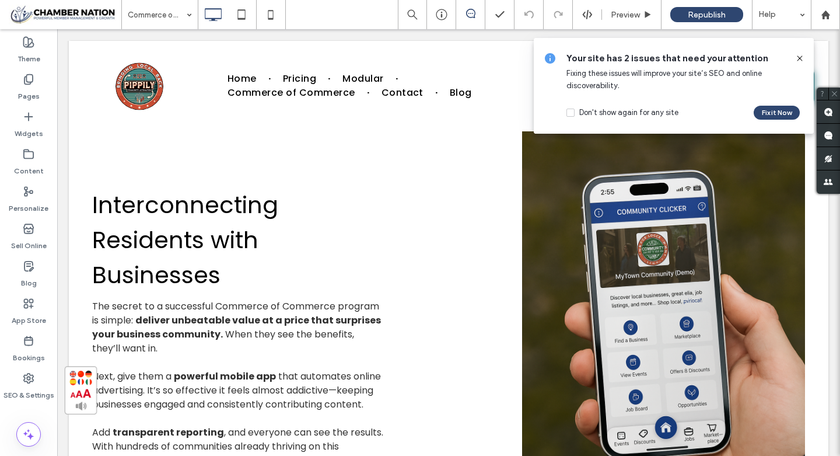
click at [800, 57] on icon at bounding box center [799, 58] width 9 height 9
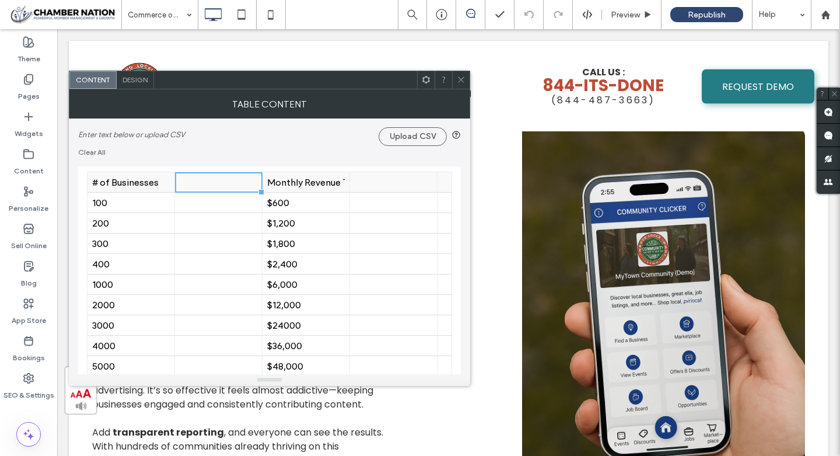
click at [215, 182] on div at bounding box center [219, 182] width 78 height 20
type input "**********"
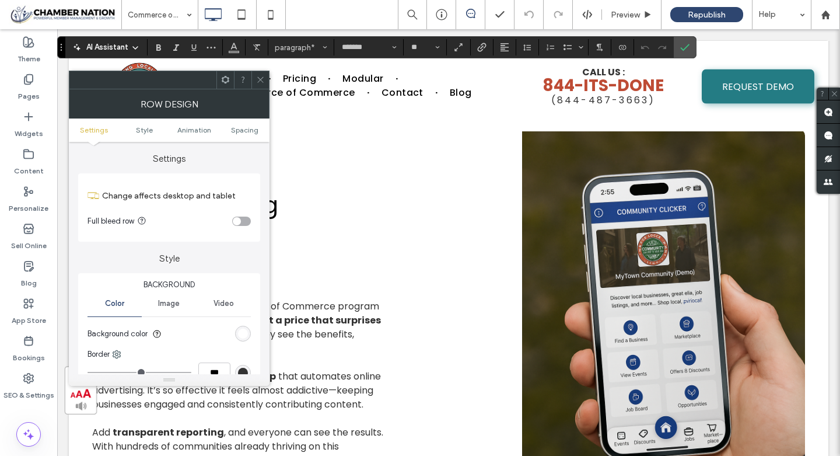
click at [263, 77] on use at bounding box center [260, 80] width 6 height 6
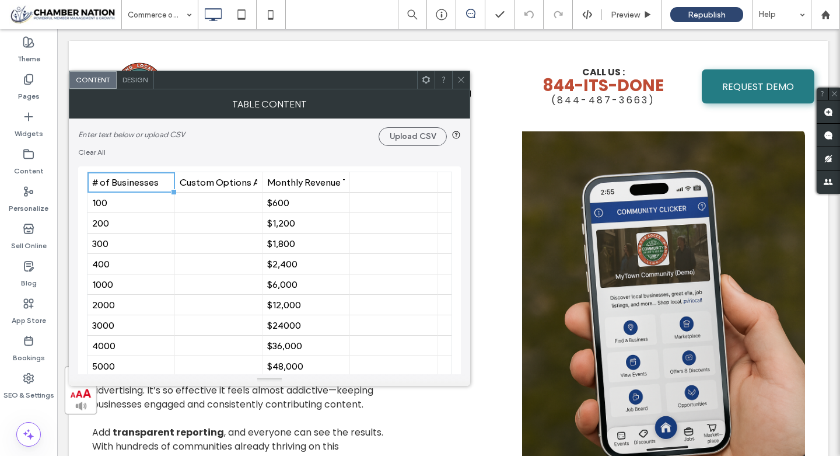
click at [135, 79] on span "Design" at bounding box center [134, 79] width 25 height 9
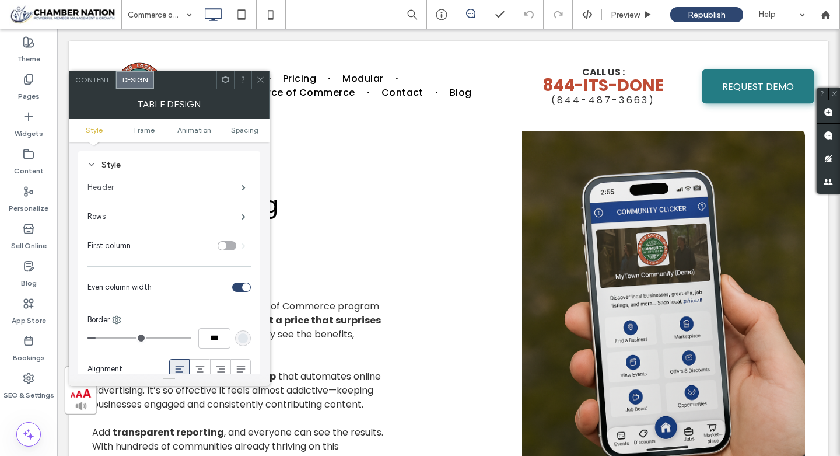
click at [199, 183] on label "Header" at bounding box center [164, 187] width 154 height 23
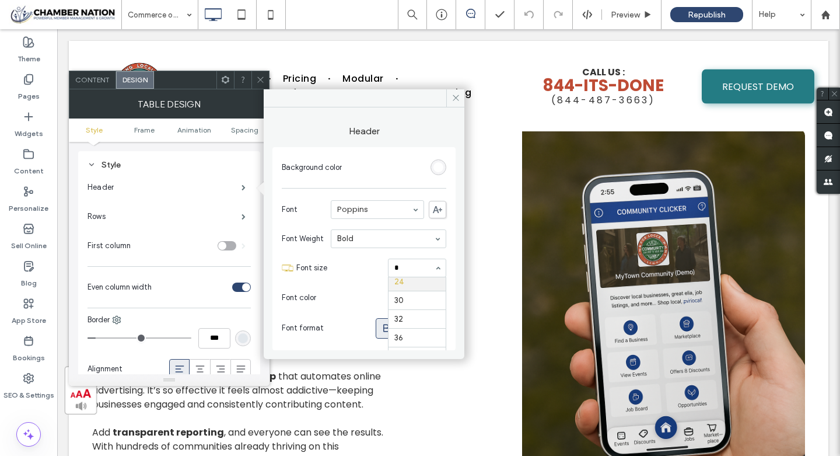
scroll to position [0, 0]
type input "**"
click at [454, 97] on icon at bounding box center [455, 97] width 9 height 9
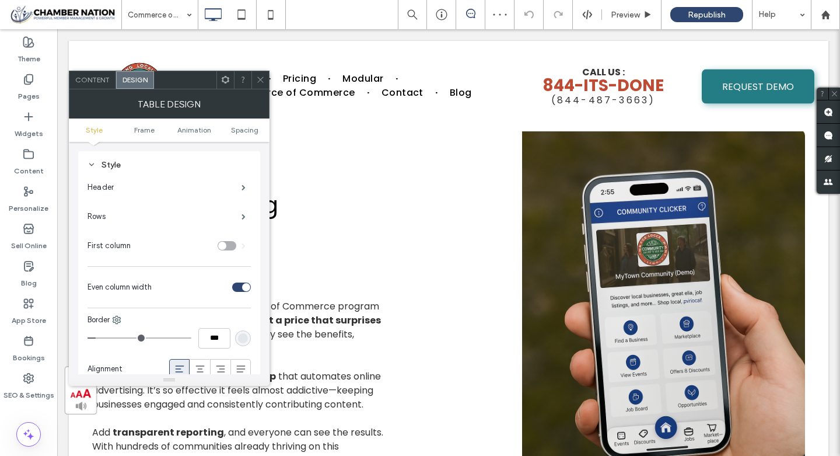
click at [258, 79] on icon at bounding box center [260, 79] width 9 height 9
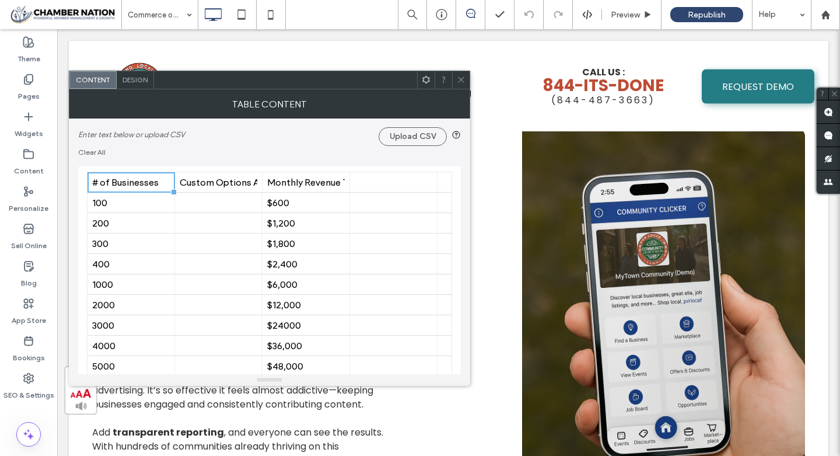
click at [463, 79] on icon at bounding box center [461, 79] width 9 height 9
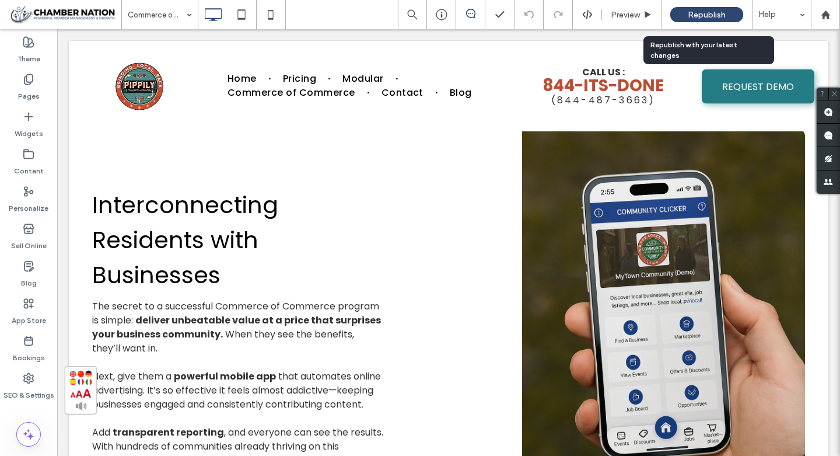
click at [710, 12] on span "Republish" at bounding box center [707, 15] width 38 height 10
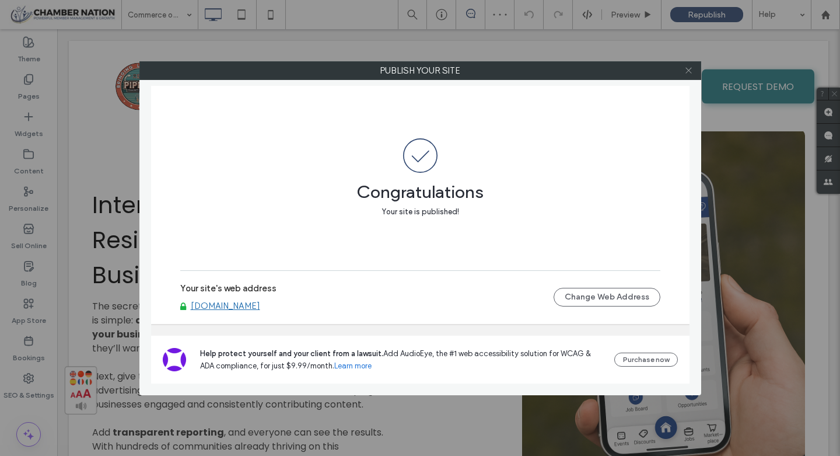
click at [688, 70] on use at bounding box center [688, 71] width 6 height 6
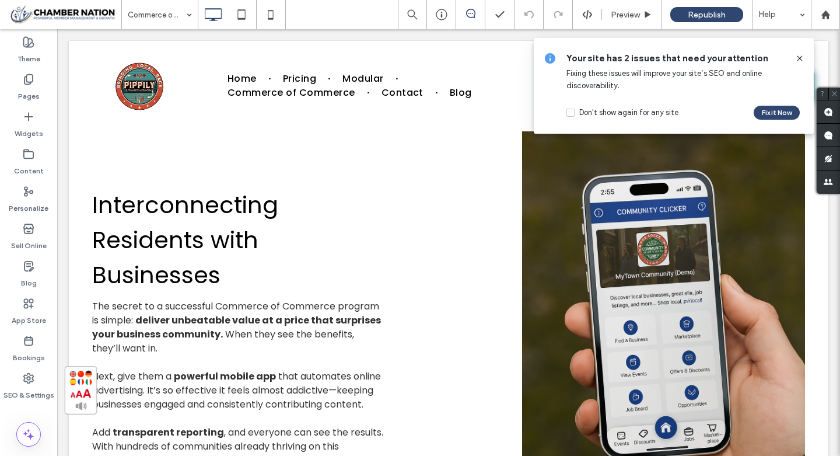
click at [798, 57] on icon at bounding box center [799, 58] width 9 height 9
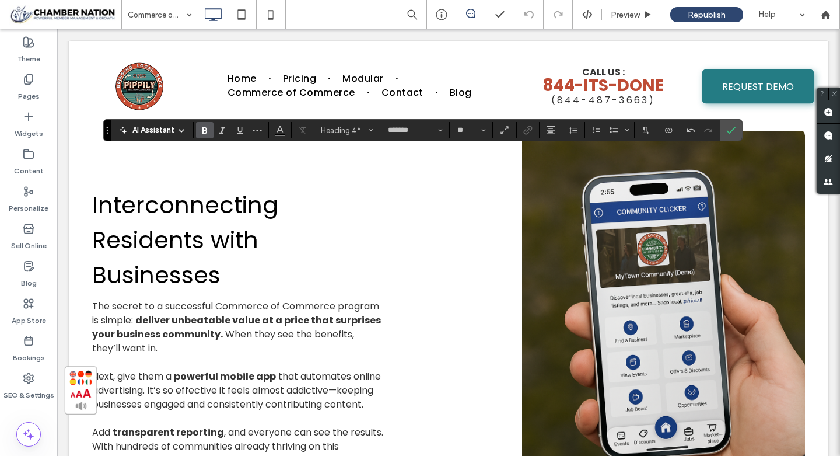
type input "**"
click at [282, 127] on icon "Color" at bounding box center [279, 128] width 9 height 9
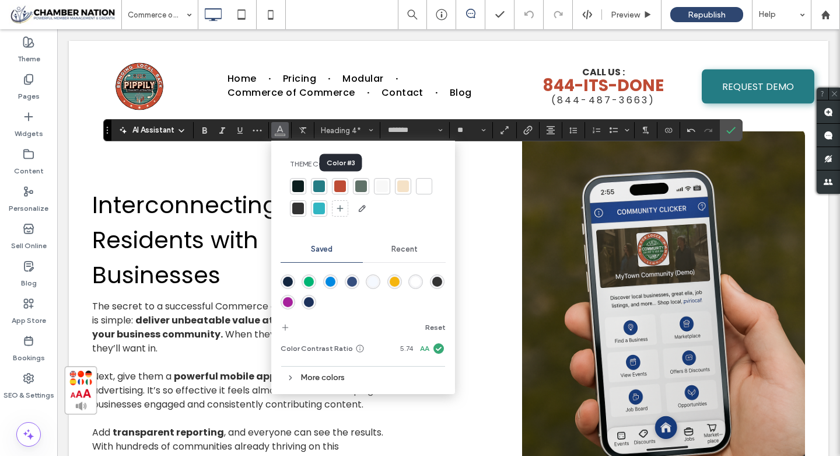
click at [340, 181] on div at bounding box center [340, 186] width 12 height 12
click at [734, 129] on icon "Confirm" at bounding box center [730, 129] width 9 height 9
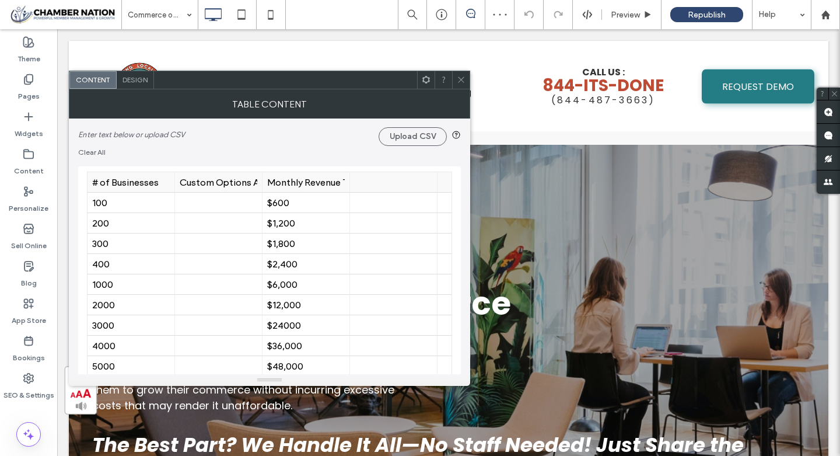
scroll to position [2460, 0]
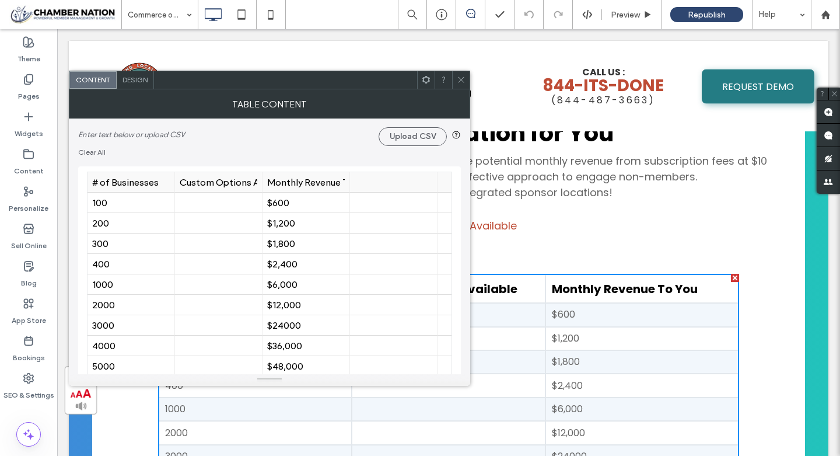
click at [225, 184] on div "Custom Options Available" at bounding box center [219, 182] width 78 height 11
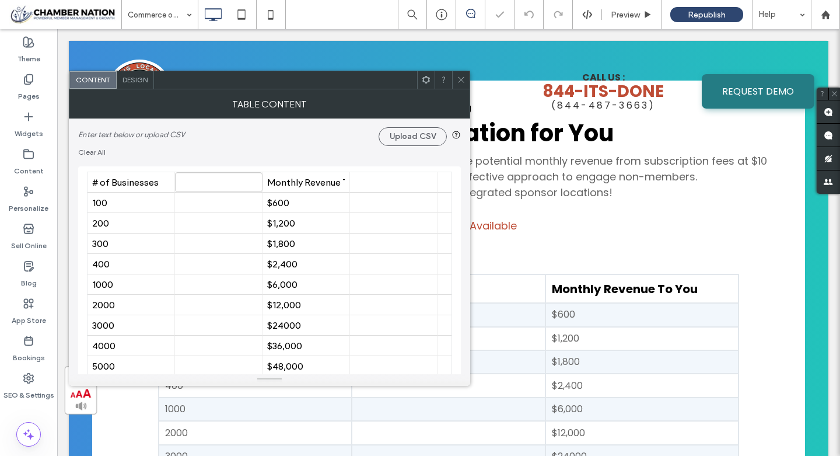
click at [460, 78] on icon at bounding box center [461, 79] width 9 height 9
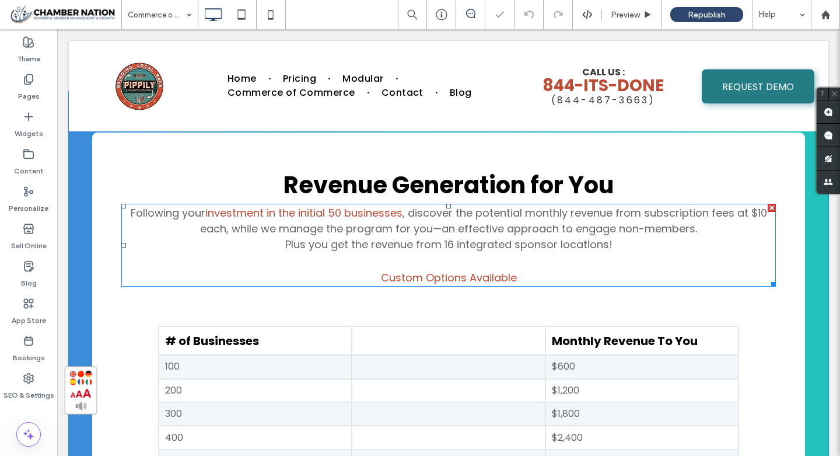
scroll to position [2406, 0]
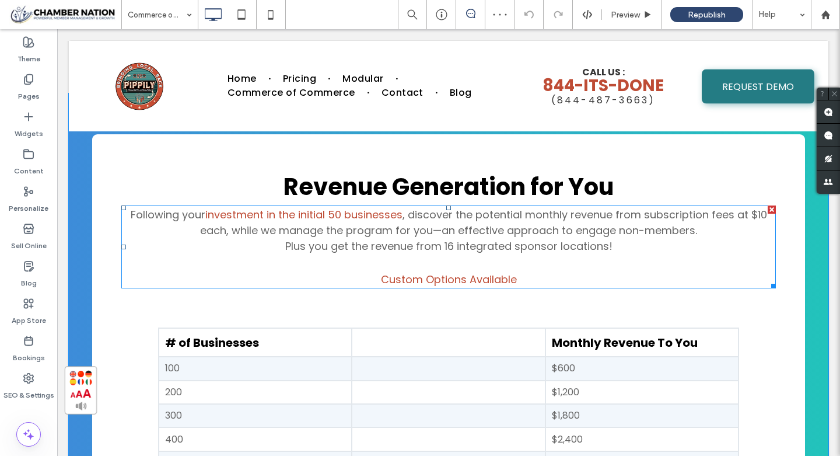
click at [466, 279] on span "Custom Options Available" at bounding box center [449, 279] width 136 height 15
type input "*******"
type input "**"
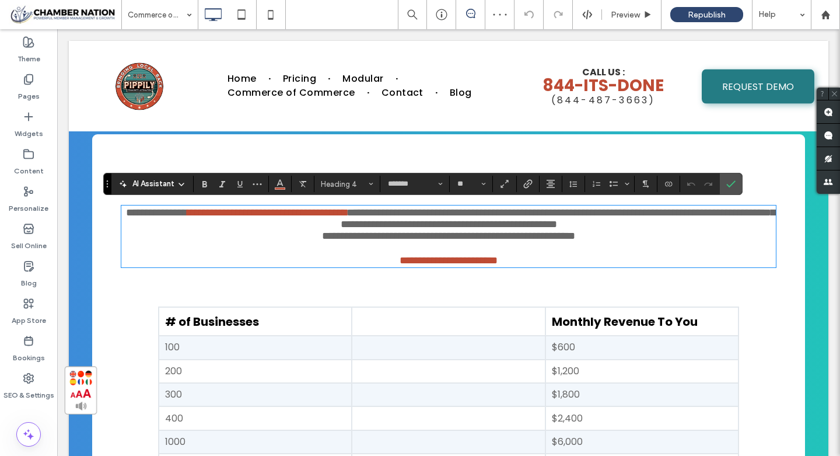
click at [466, 265] on span "**********" at bounding box center [449, 260] width 98 height 10
click at [203, 185] on use "Bold" at bounding box center [204, 184] width 5 height 6
click at [737, 183] on label "Confirm" at bounding box center [730, 183] width 17 height 21
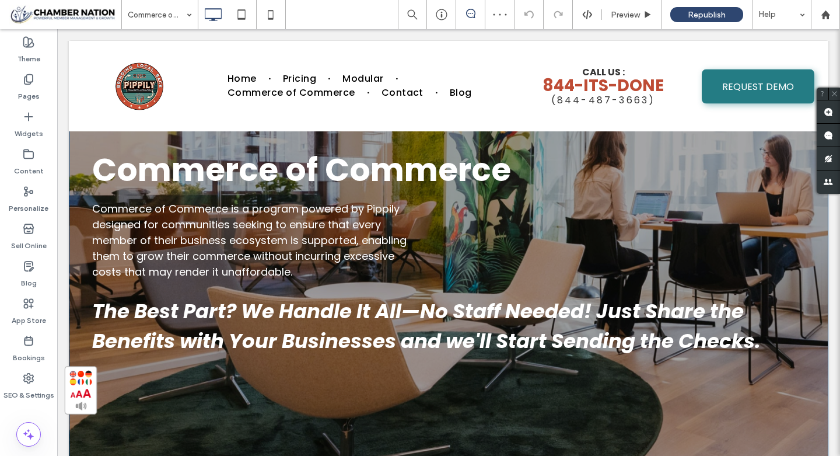
scroll to position [135, 0]
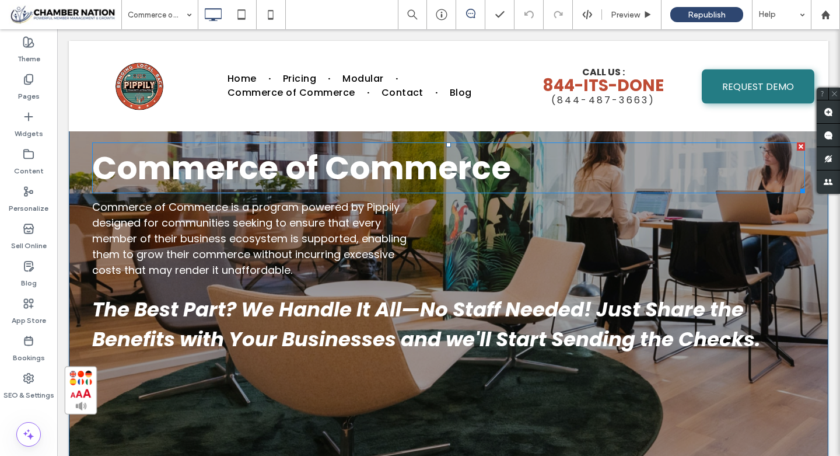
click at [327, 162] on span "Commerce of Commerce" at bounding box center [301, 167] width 419 height 45
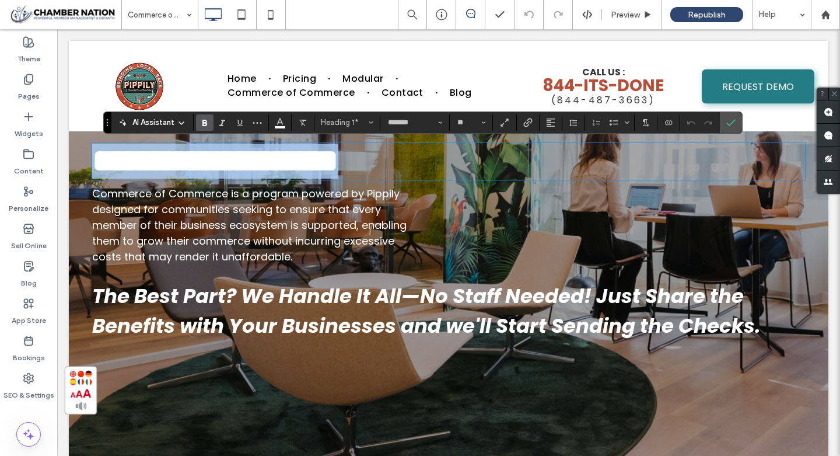
click at [327, 162] on span "**********" at bounding box center [215, 161] width 246 height 32
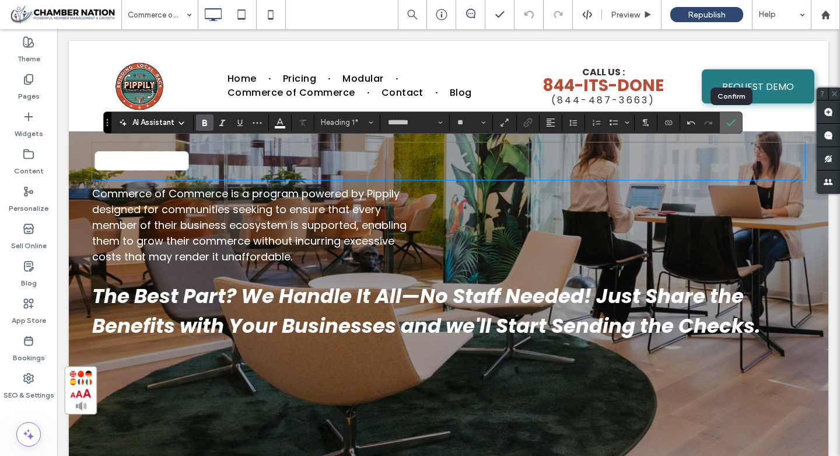
click at [725, 124] on label "Confirm" at bounding box center [730, 122] width 17 height 21
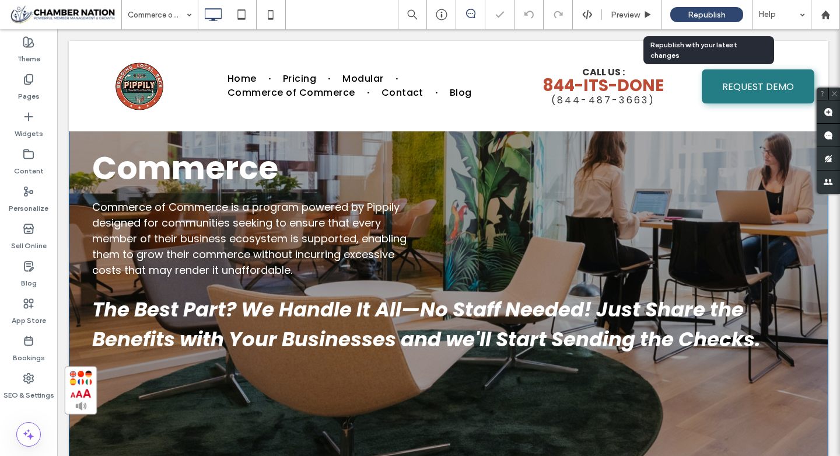
click at [709, 15] on span "Republish" at bounding box center [707, 15] width 38 height 10
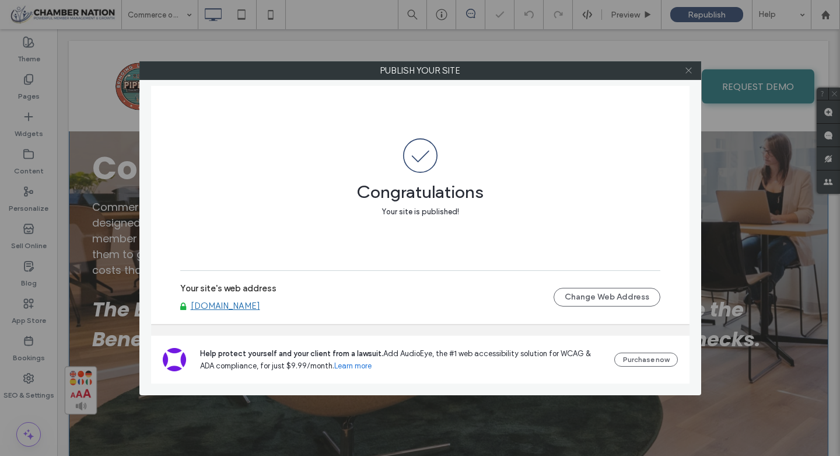
click at [692, 70] on icon at bounding box center [688, 70] width 9 height 9
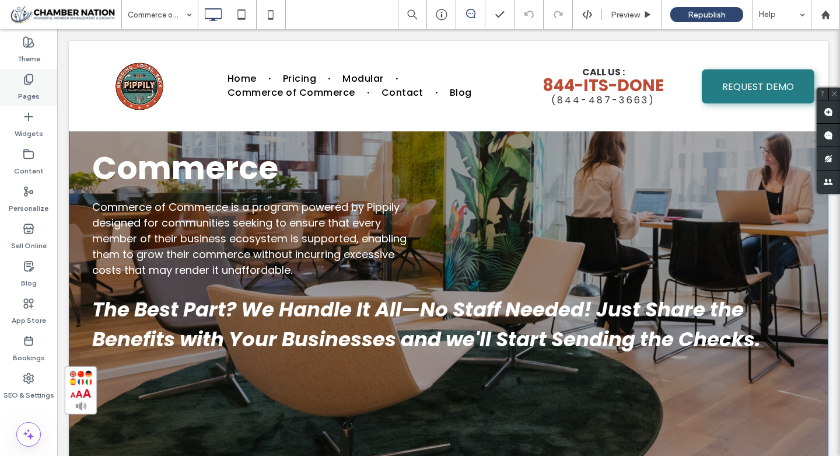
click at [27, 93] on label "Pages" at bounding box center [29, 93] width 22 height 16
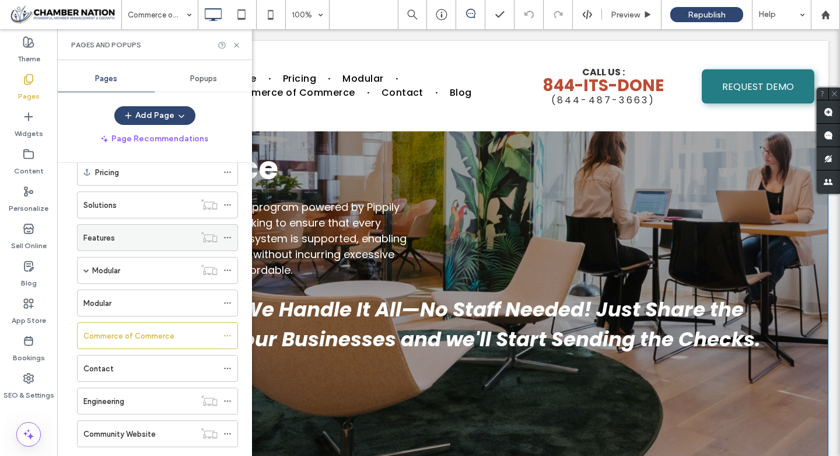
scroll to position [72, 0]
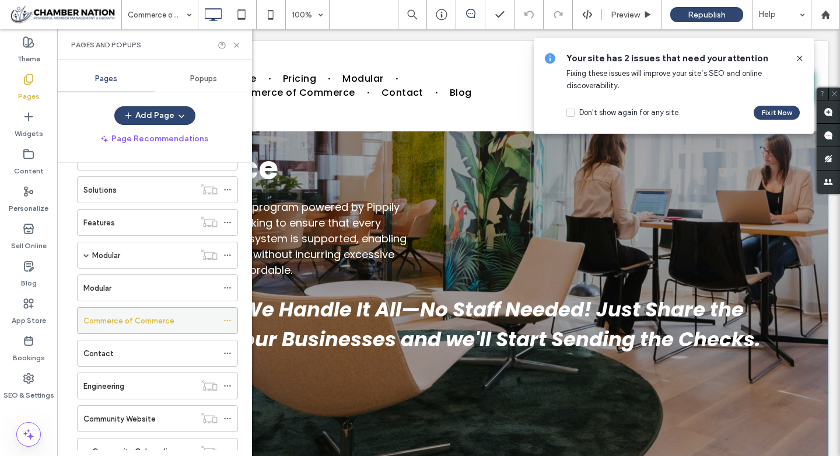
click at [229, 318] on icon at bounding box center [227, 320] width 8 height 8
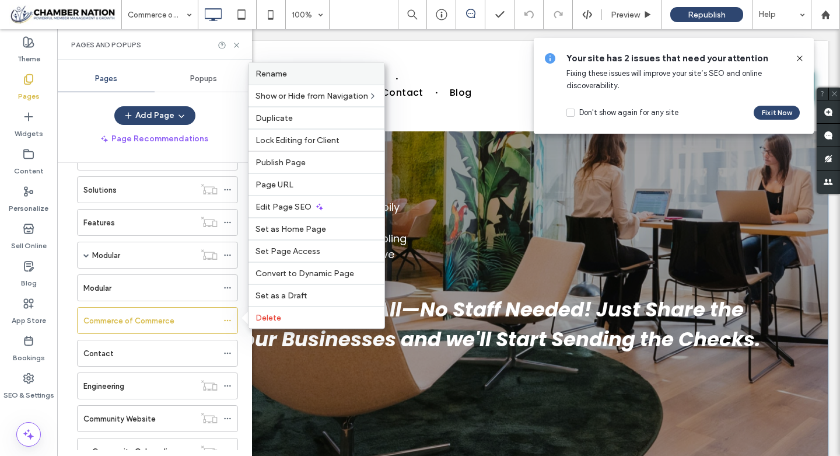
click at [289, 74] on label "Rename" at bounding box center [316, 74] width 122 height 10
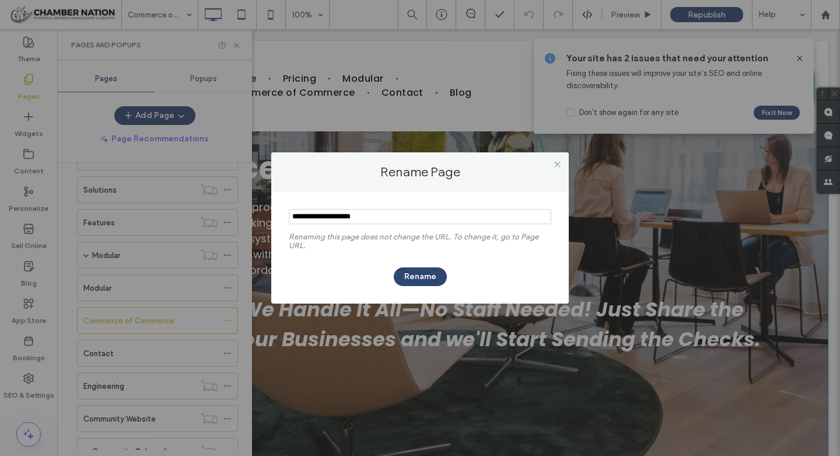
drag, startPoint x: 333, startPoint y: 216, endPoint x: 426, endPoint y: 230, distance: 94.5
click at [426, 230] on section at bounding box center [420, 217] width 262 height 29
type input "********"
click at [421, 281] on button "Rename" at bounding box center [420, 276] width 53 height 19
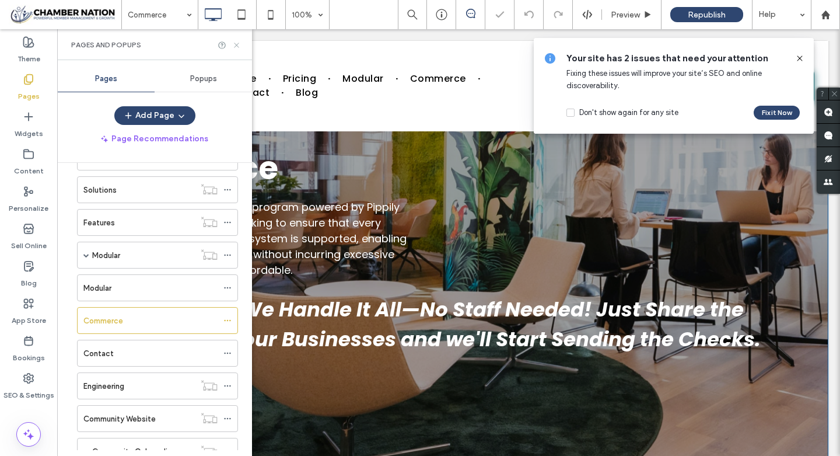
click at [239, 44] on icon at bounding box center [236, 45] width 9 height 9
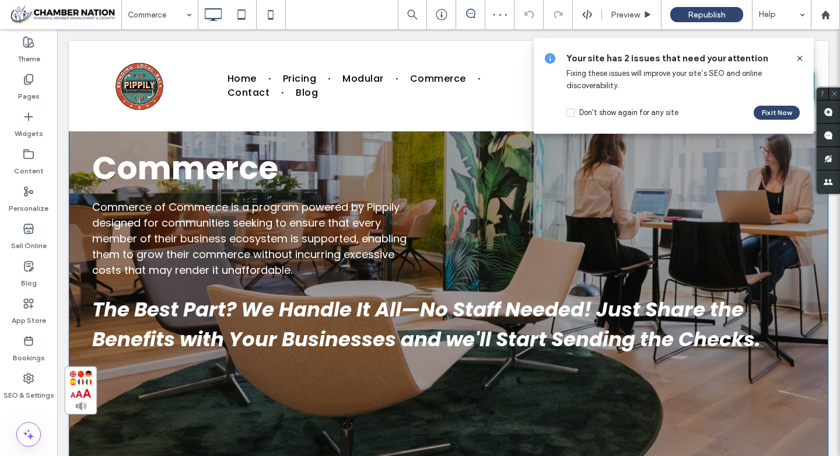
click at [797, 59] on icon at bounding box center [799, 58] width 9 height 9
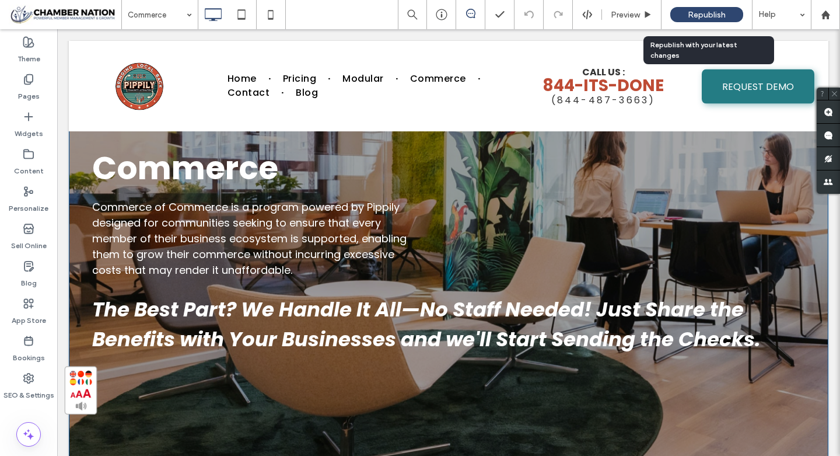
click at [713, 14] on span "Republish" at bounding box center [707, 15] width 38 height 10
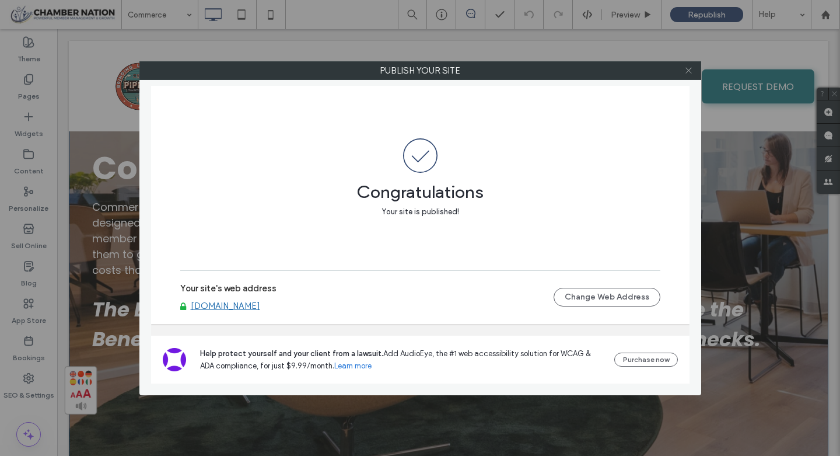
click at [689, 71] on use at bounding box center [688, 71] width 6 height 6
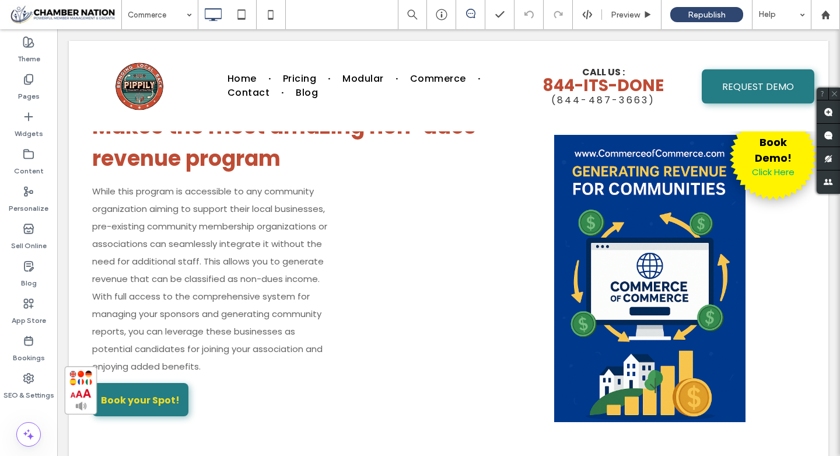
scroll to position [1995, 0]
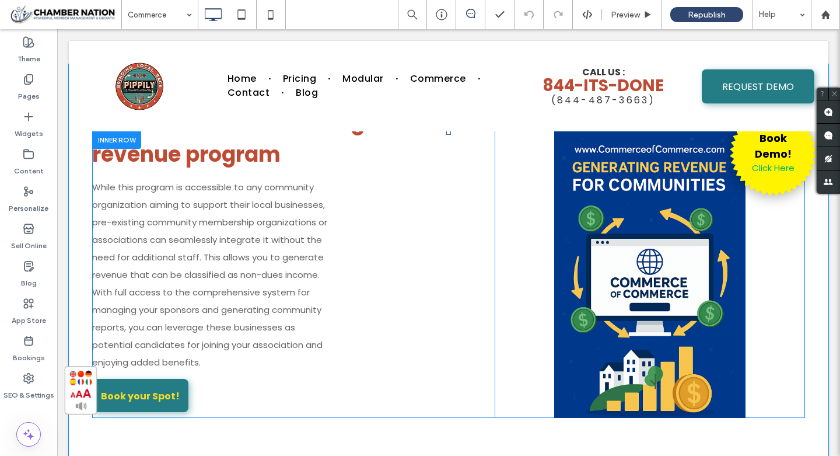
click at [664, 241] on div "Book Demo! Click Here Click To Paste" at bounding box center [649, 274] width 287 height 287
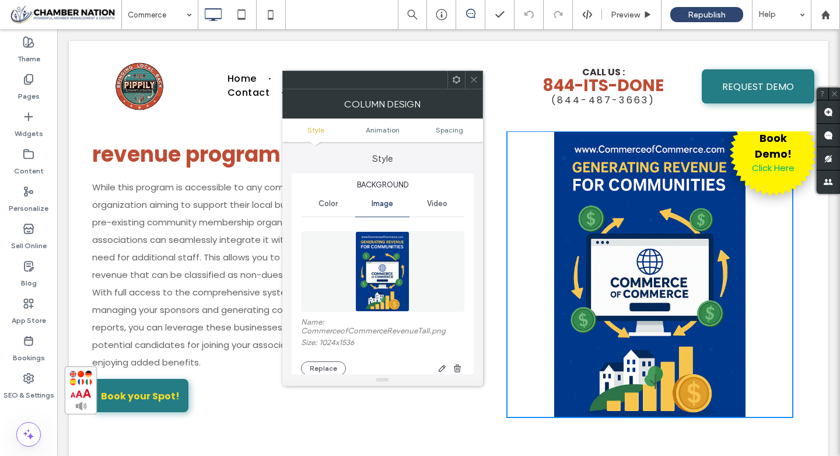
click at [664, 241] on div "Book Demo! Click Here Click To Paste" at bounding box center [649, 274] width 287 height 287
click at [324, 367] on button "Replace" at bounding box center [323, 368] width 45 height 14
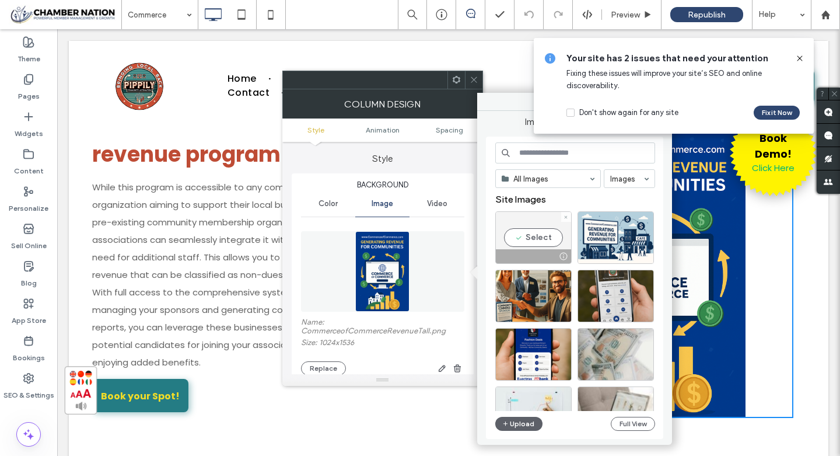
click at [539, 237] on div "Select" at bounding box center [533, 237] width 76 height 52
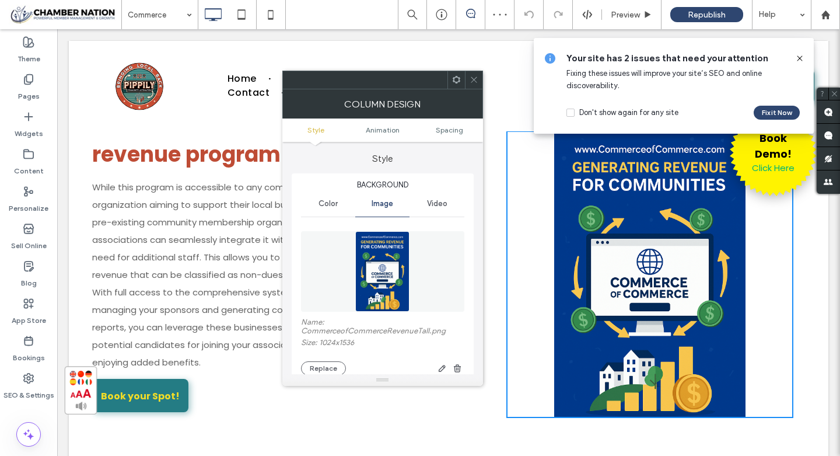
click at [474, 77] on icon at bounding box center [474, 79] width 9 height 9
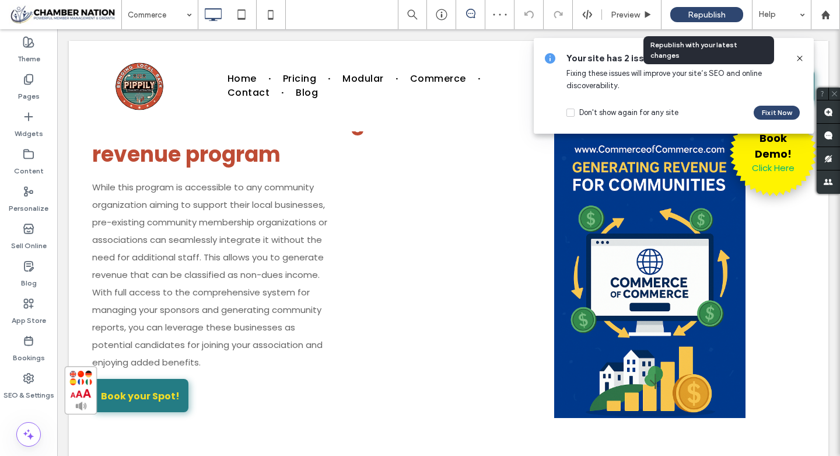
click at [717, 13] on span "Republish" at bounding box center [707, 15] width 38 height 10
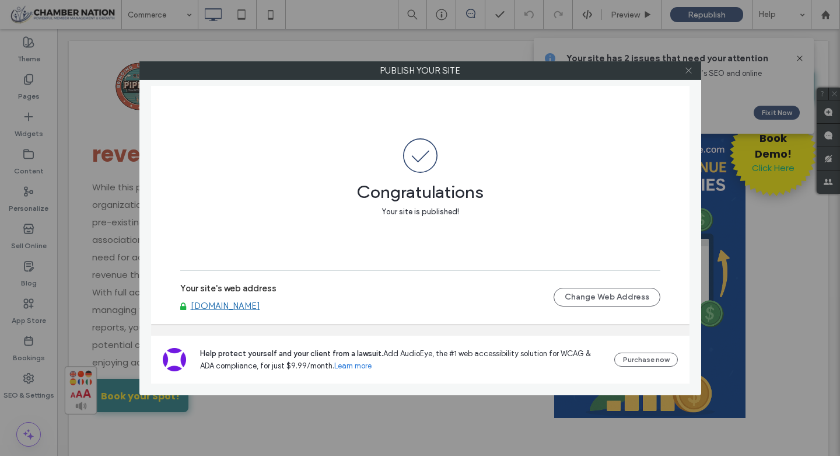
click at [689, 71] on use at bounding box center [688, 71] width 6 height 6
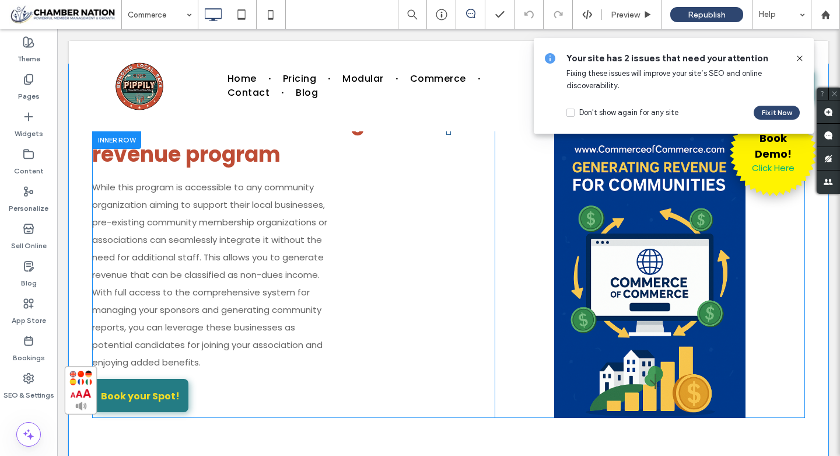
click at [693, 246] on div "Book Demo! Click Here Click To Paste" at bounding box center [649, 274] width 287 height 287
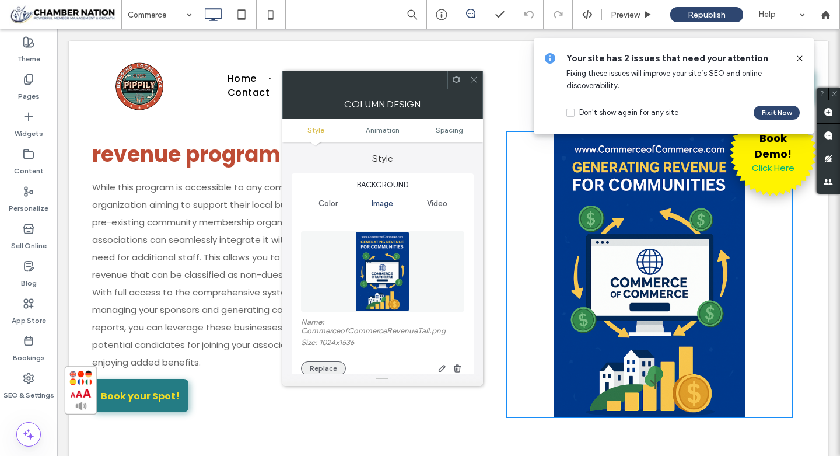
click at [338, 368] on button "Replace" at bounding box center [323, 368] width 45 height 14
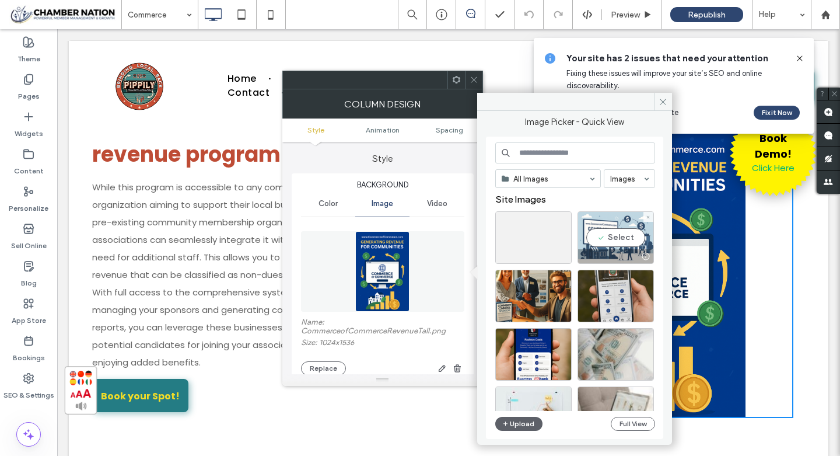
click at [614, 232] on div "Select" at bounding box center [615, 237] width 76 height 52
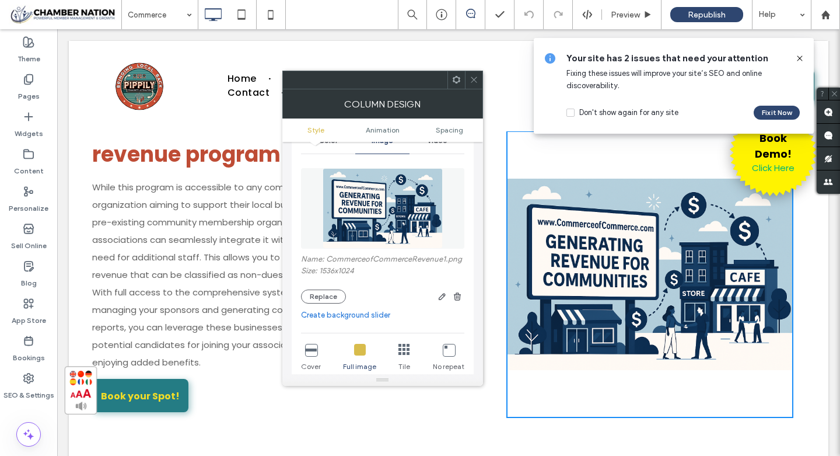
scroll to position [74, 0]
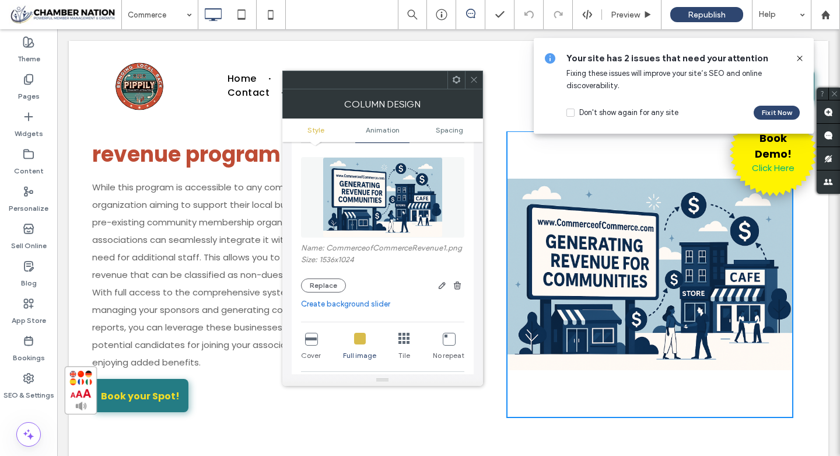
click at [474, 80] on icon at bounding box center [474, 79] width 9 height 9
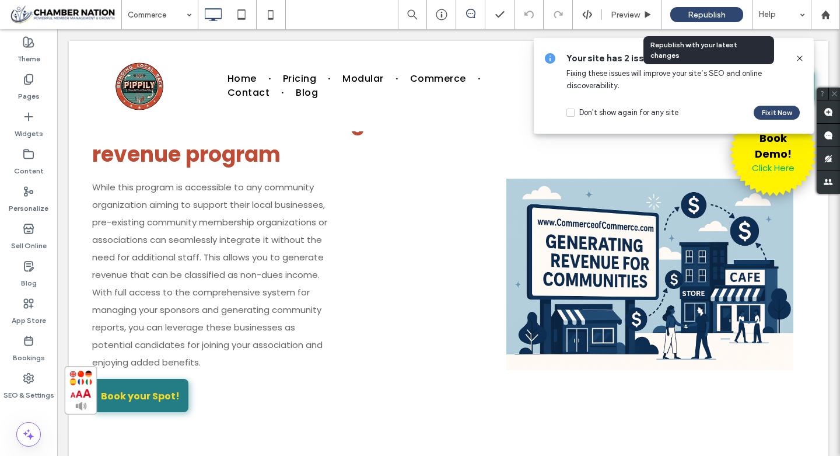
click at [686, 12] on div "Republish" at bounding box center [706, 14] width 73 height 15
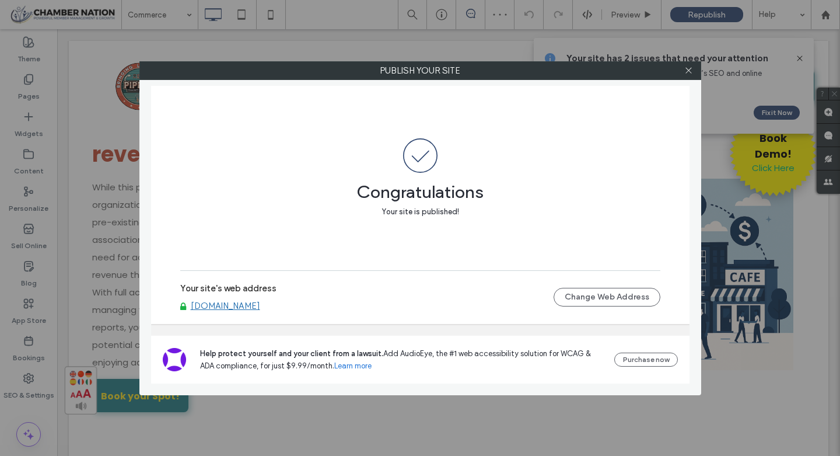
click at [260, 306] on link "[DOMAIN_NAME]" at bounding box center [225, 305] width 69 height 10
click at [689, 73] on icon at bounding box center [688, 70] width 9 height 9
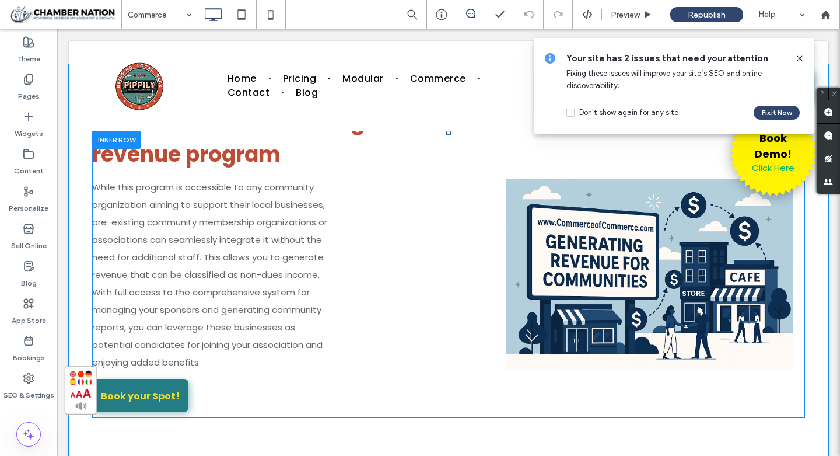
click at [650, 247] on div "Book Demo! Click Here Click To Paste" at bounding box center [649, 274] width 287 height 287
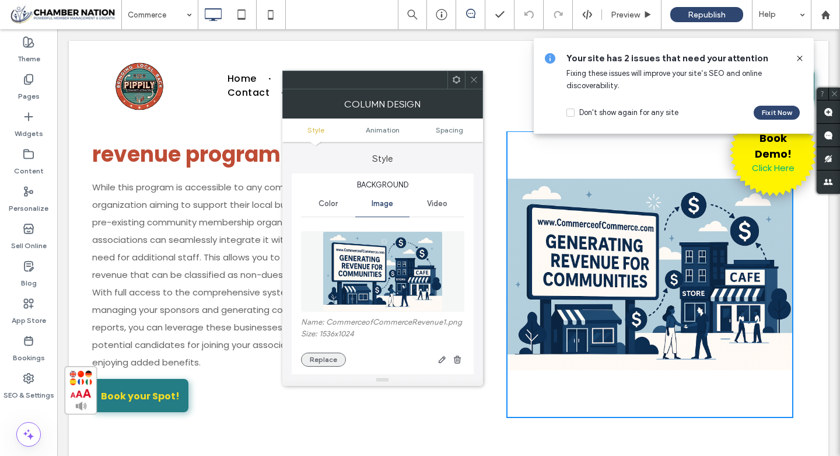
click at [318, 360] on button "Replace" at bounding box center [323, 359] width 45 height 14
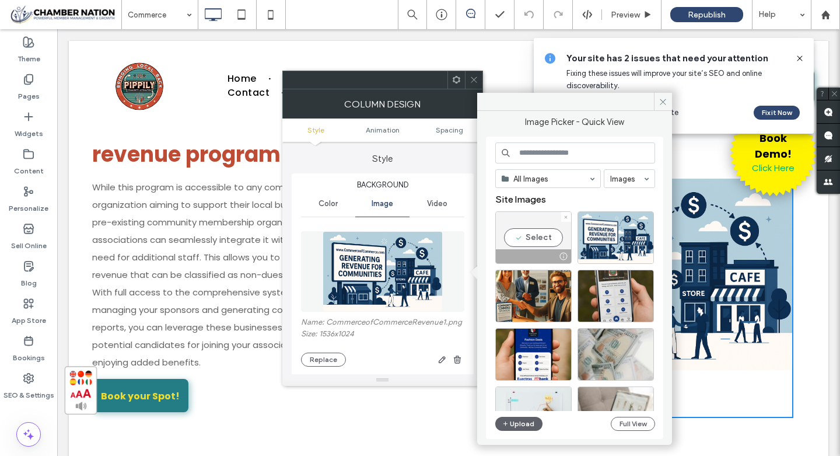
click at [544, 236] on div "Select" at bounding box center [533, 237] width 76 height 52
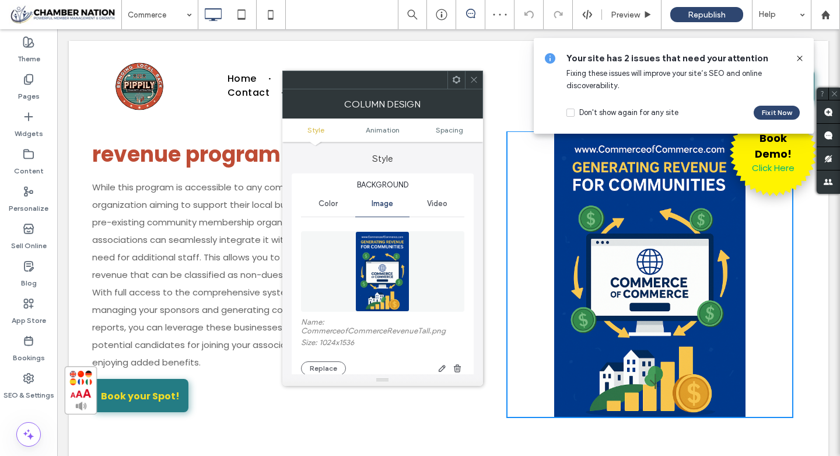
click at [472, 78] on use at bounding box center [474, 80] width 6 height 6
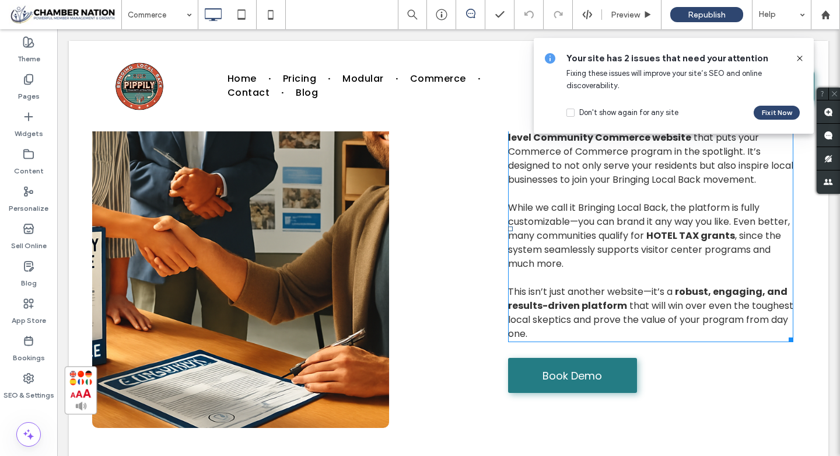
scroll to position [1581, 0]
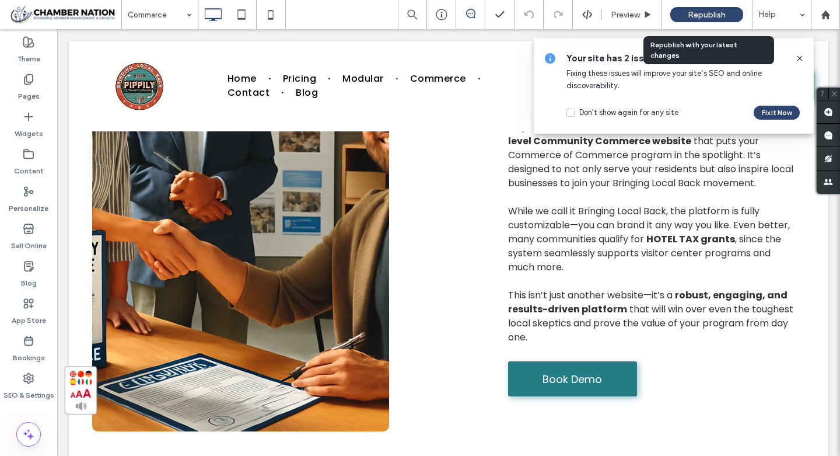
click at [696, 15] on span "Republish" at bounding box center [707, 15] width 38 height 10
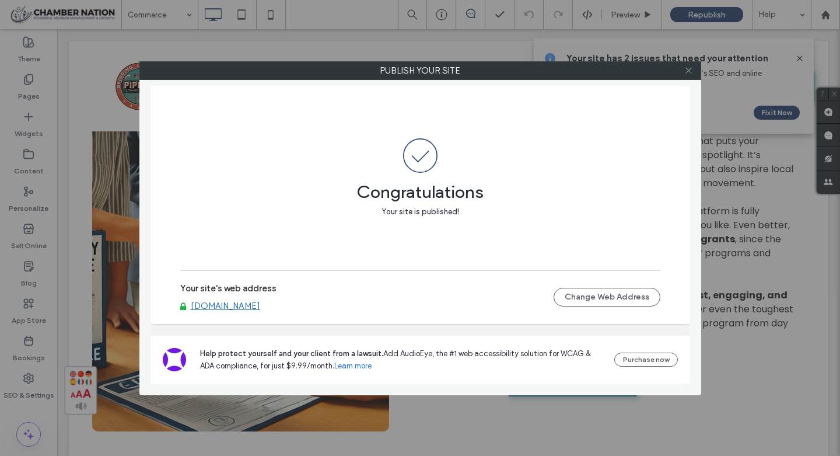
click at [689, 69] on icon at bounding box center [688, 70] width 9 height 9
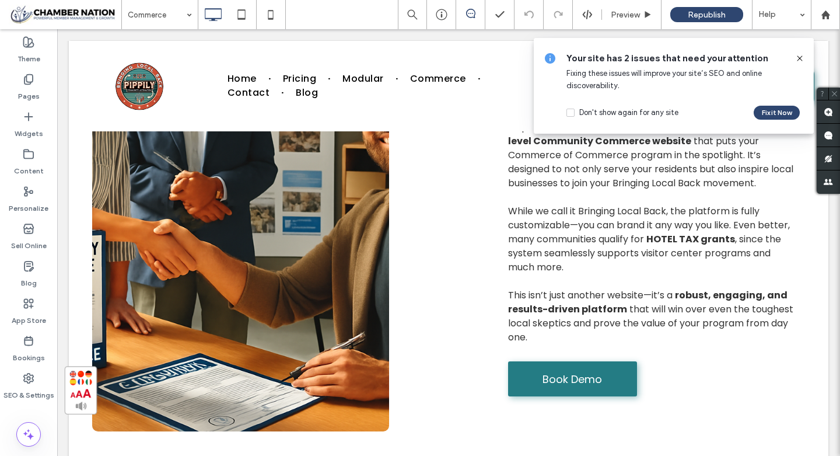
click at [800, 58] on icon at bounding box center [799, 58] width 9 height 9
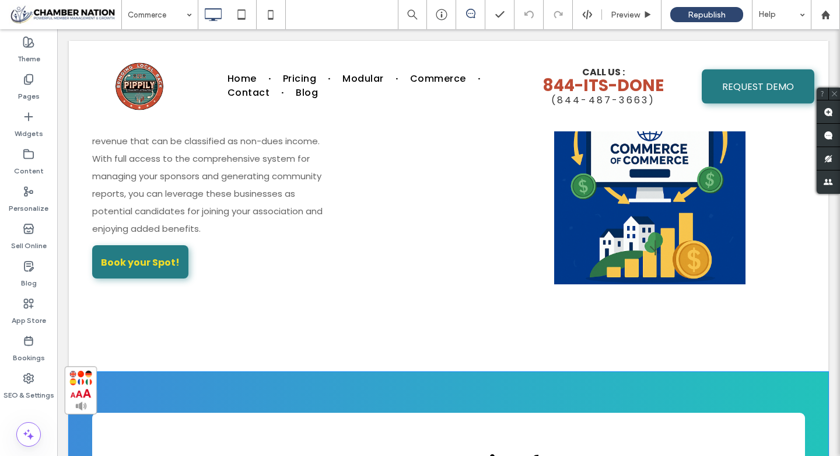
scroll to position [2122, 0]
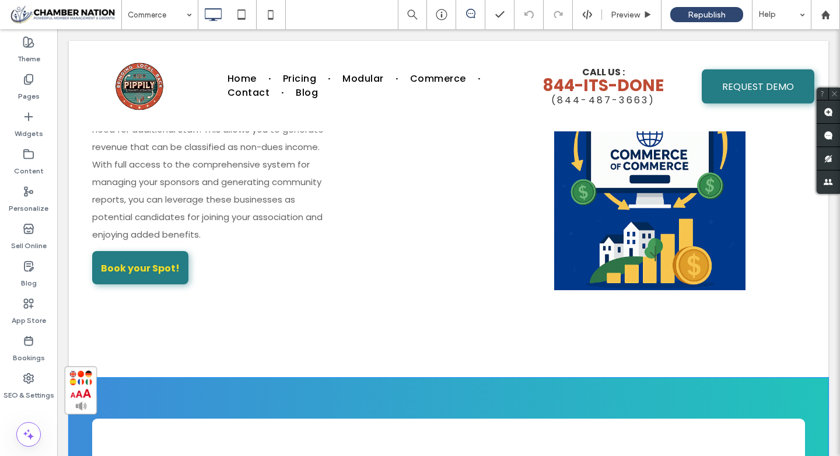
click at [628, 230] on div "Book Demo! Click Here Click To Paste" at bounding box center [649, 146] width 287 height 287
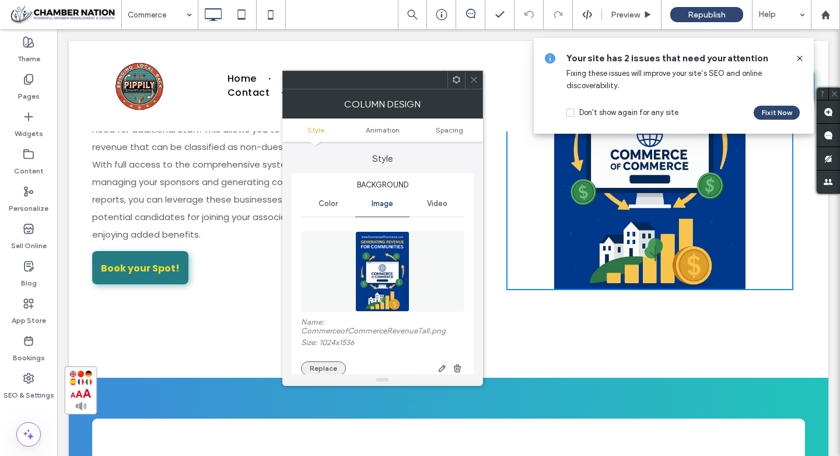
click at [330, 367] on button "Replace" at bounding box center [323, 368] width 45 height 14
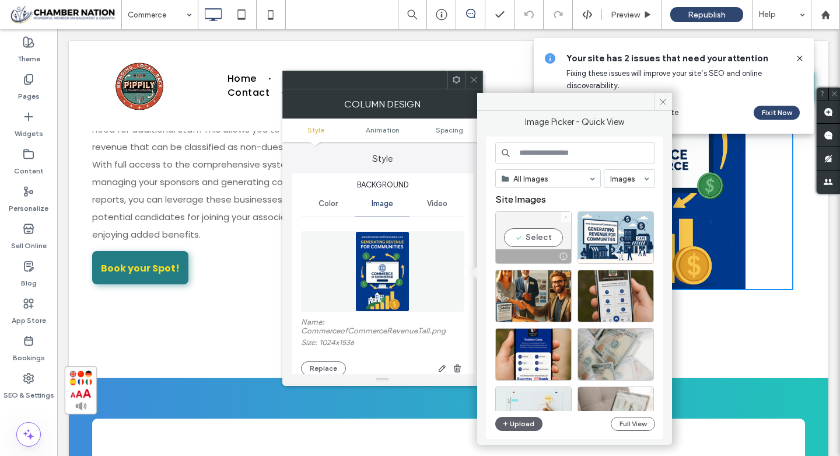
click at [565, 217] on use at bounding box center [566, 216] width 3 height 3
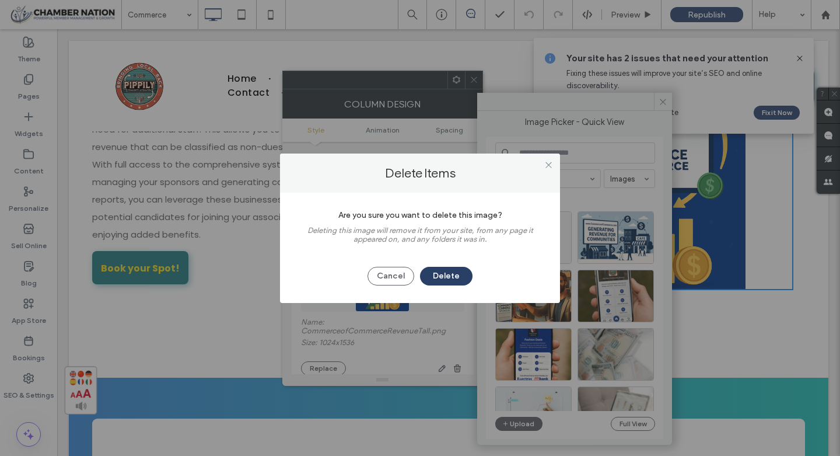
click at [451, 278] on button "Delete" at bounding box center [446, 276] width 52 height 19
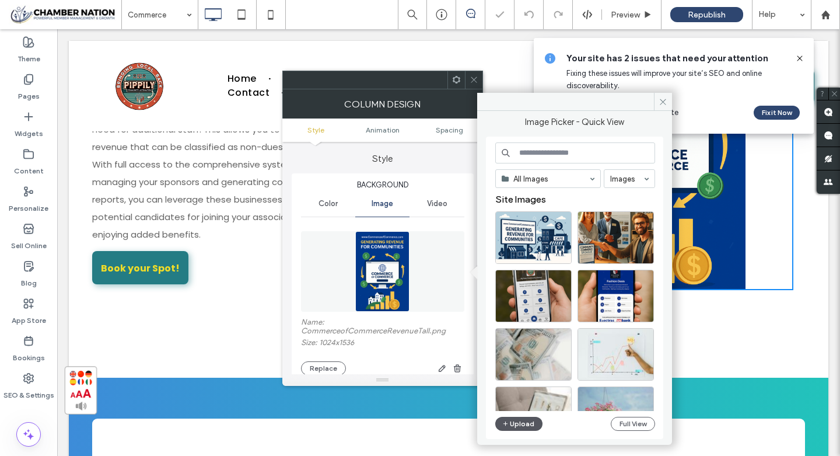
click at [520, 425] on button "Upload" at bounding box center [519, 423] width 48 height 14
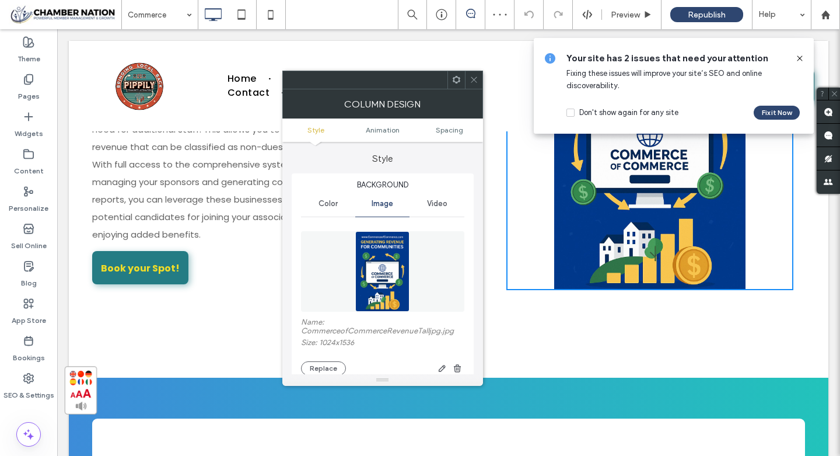
click at [474, 80] on icon at bounding box center [474, 79] width 9 height 9
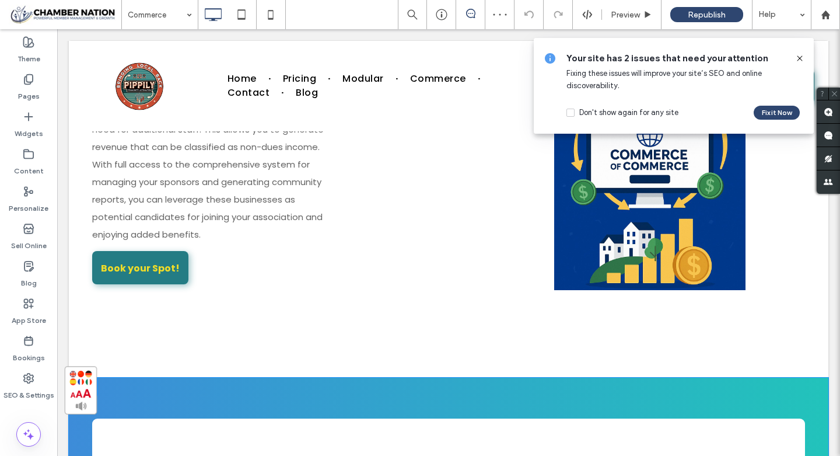
click at [801, 58] on icon at bounding box center [799, 58] width 9 height 9
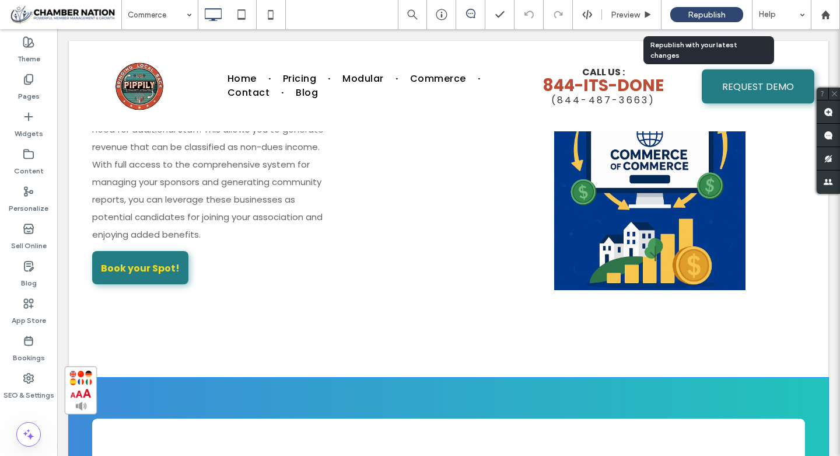
click at [710, 15] on span "Republish" at bounding box center [707, 15] width 38 height 10
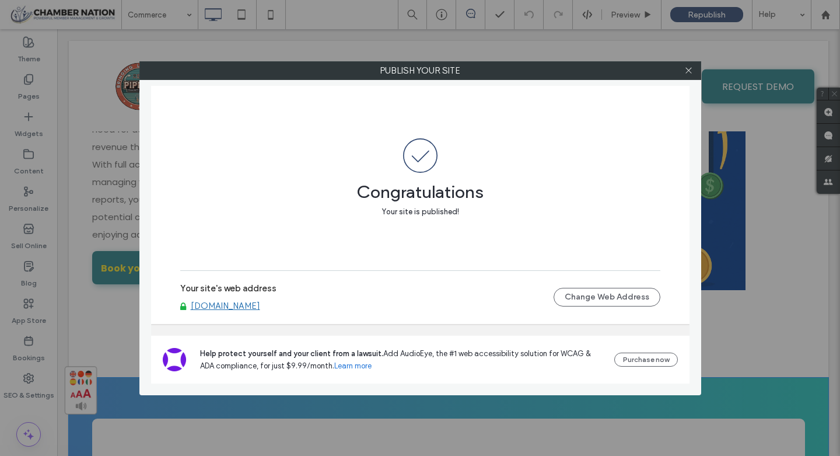
click at [258, 306] on link "[DOMAIN_NAME]" at bounding box center [225, 305] width 69 height 10
